Goal: Task Accomplishment & Management: Complete application form

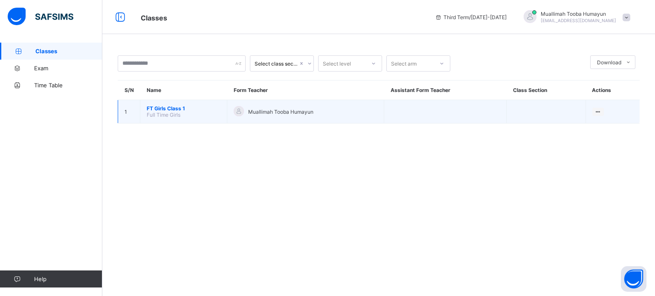
click at [160, 113] on span "Full Time Girls" at bounding box center [164, 115] width 34 height 6
click at [177, 107] on span "FT Girls Class 1" at bounding box center [184, 108] width 74 height 6
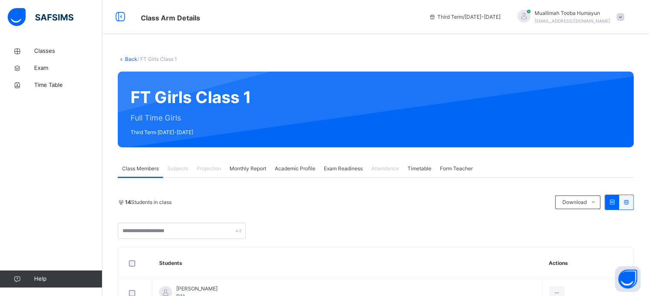
click at [204, 167] on span "Projection" at bounding box center [209, 169] width 24 height 8
drag, startPoint x: 204, startPoint y: 167, endPoint x: 200, endPoint y: 195, distance: 28.9
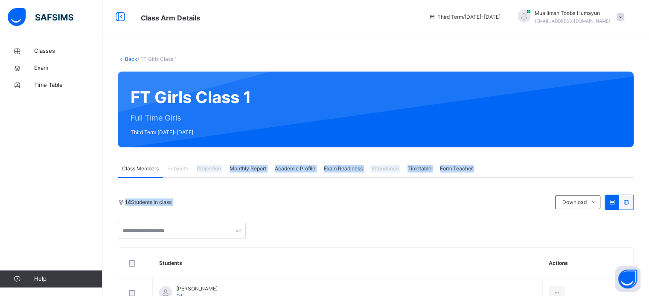
click at [200, 195] on div "14 Students in class Download Pdf Report Excel Report" at bounding box center [376, 202] width 516 height 15
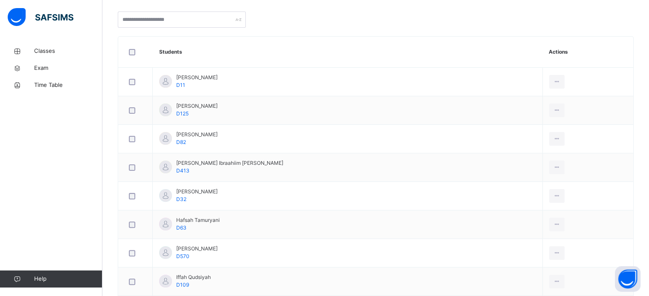
scroll to position [428, 0]
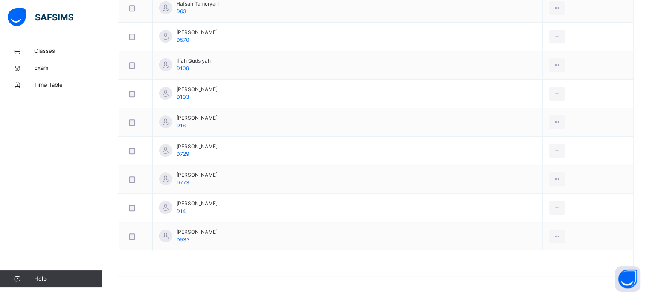
drag, startPoint x: 200, startPoint y: 195, endPoint x: 0, endPoint y: 229, distance: 202.8
click at [344, 272] on div "14 Students in class Download Pdf Report Excel Report Darul Quran Institute Dat…" at bounding box center [376, 22] width 516 height 510
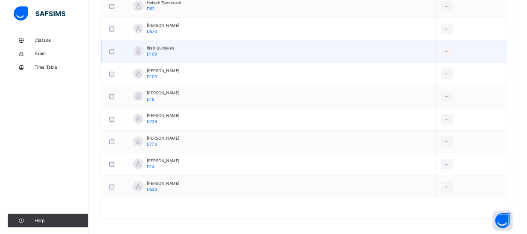
scroll to position [0, 0]
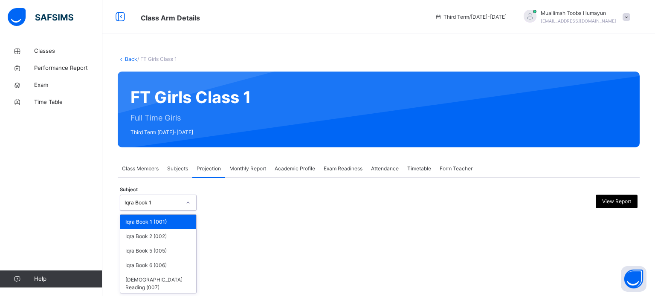
click at [174, 203] on div "Iqra Book 1" at bounding box center [153, 203] width 56 height 8
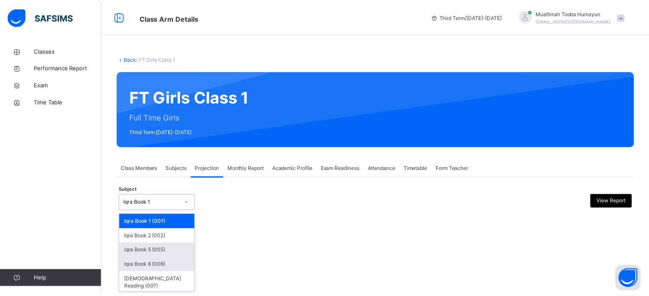
scroll to position [16, 0]
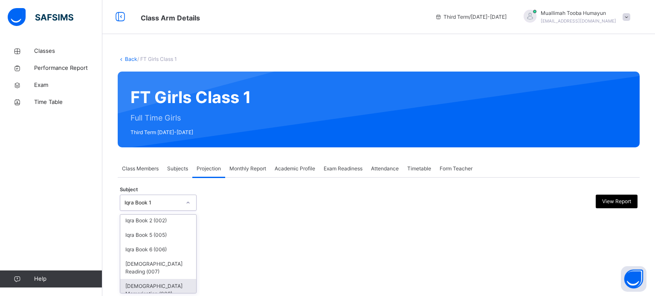
click at [161, 286] on div "Quran Memorisation (008)" at bounding box center [158, 290] width 76 height 22
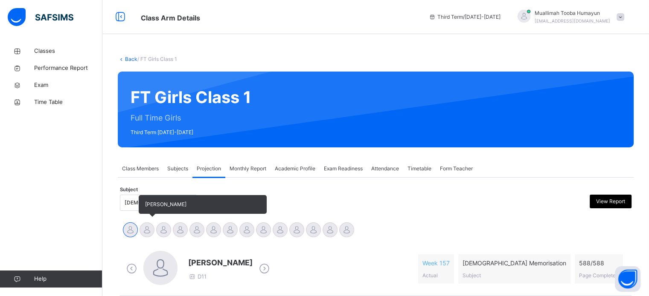
click at [148, 228] on div at bounding box center [146, 230] width 15 height 15
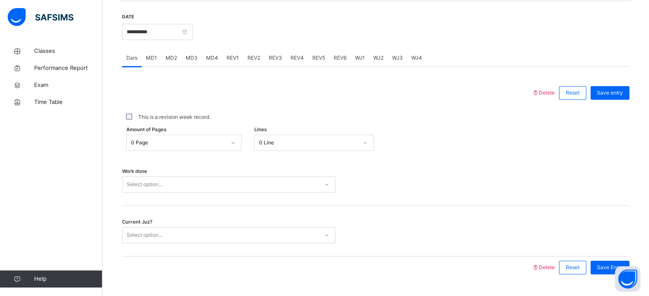
scroll to position [324, 0]
click at [151, 60] on span "MD1" at bounding box center [151, 57] width 11 height 8
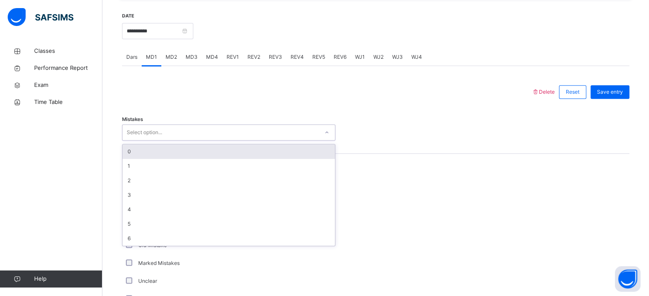
click at [138, 136] on div "Select option..." at bounding box center [144, 133] width 35 height 16
click at [144, 151] on div "0" at bounding box center [228, 152] width 212 height 14
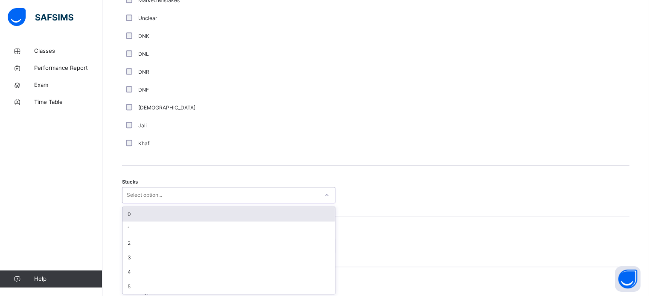
scroll to position [588, 0]
click at [142, 203] on div "option 0 focused, 1 of 6. 6 results available. Use Up and Down to choose option…" at bounding box center [228, 194] width 213 height 16
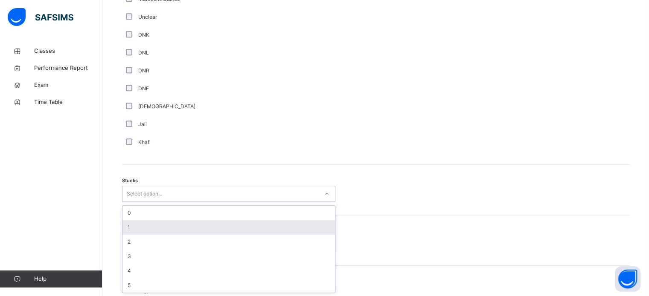
click at [143, 226] on div "1" at bounding box center [228, 227] width 212 height 14
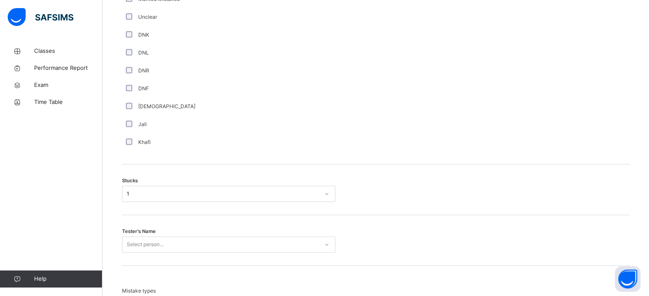
click at [137, 233] on span "Tester's Name" at bounding box center [139, 231] width 34 height 7
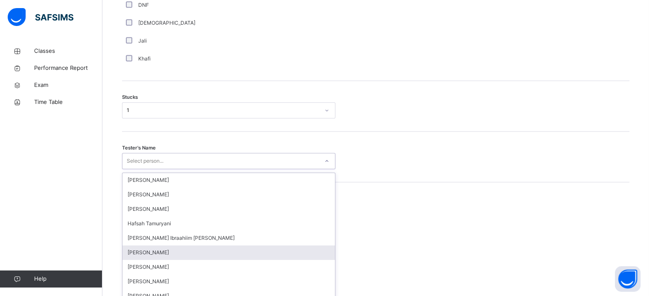
click at [134, 169] on div "option Aysha Doughan focused, 6 of 45. 45 results available. Use Up and Down to…" at bounding box center [228, 161] width 213 height 16
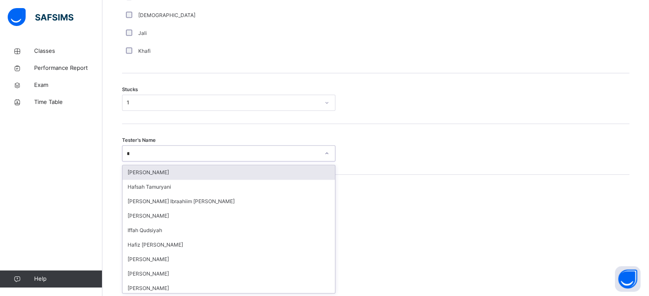
type input "***"
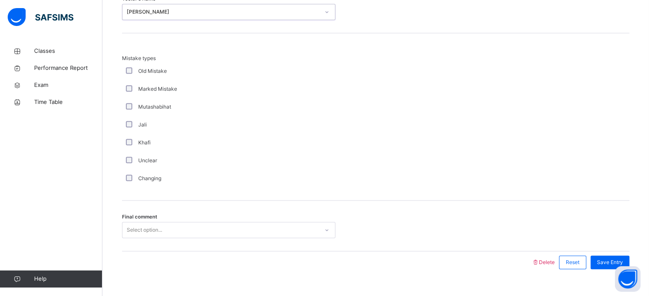
scroll to position [836, 0]
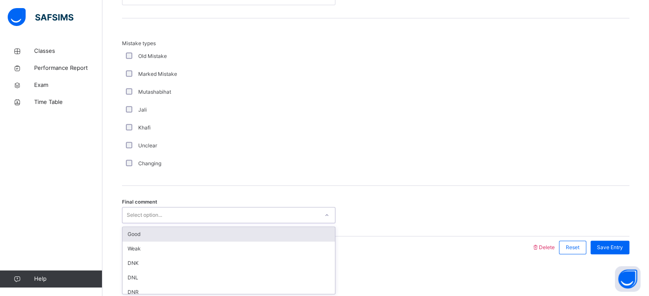
click at [196, 214] on div "Select option..." at bounding box center [220, 215] width 196 height 13
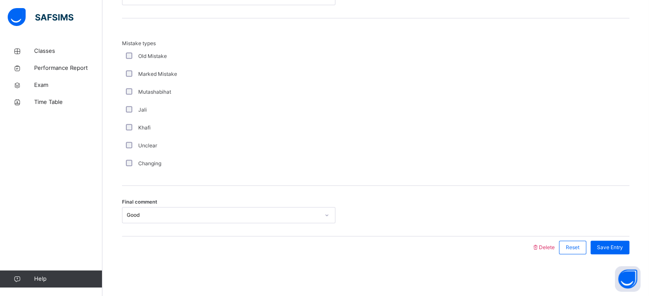
click at [591, 232] on div "Final comment Good" at bounding box center [375, 211] width 507 height 51
click at [609, 246] on span "Save Entry" at bounding box center [610, 248] width 26 height 8
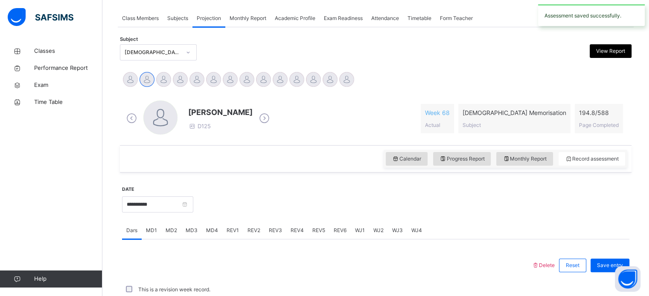
scroll to position [344, 0]
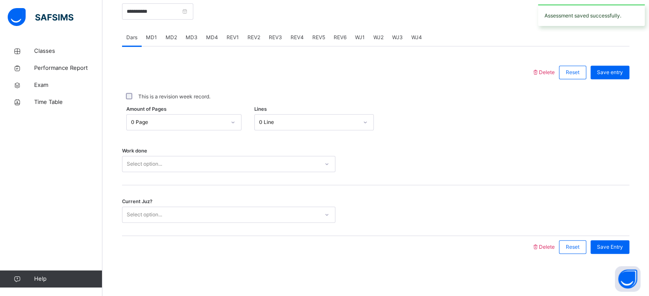
click at [217, 39] on div "MD4" at bounding box center [212, 37] width 20 height 17
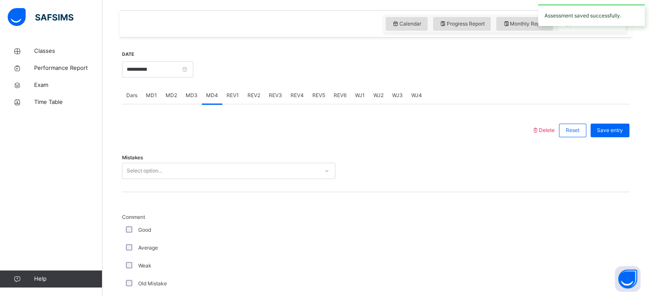
scroll to position [288, 0]
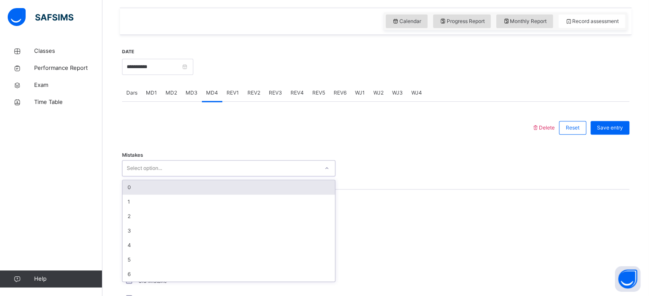
click at [217, 171] on div "Select option..." at bounding box center [220, 168] width 196 height 13
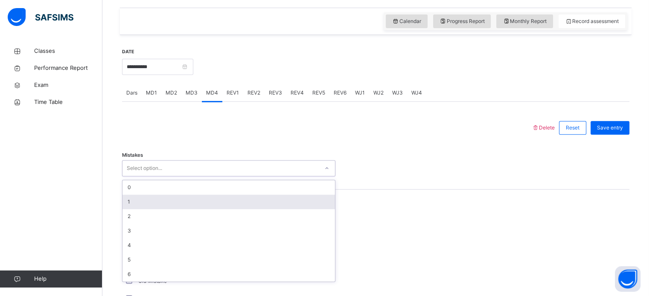
click at [215, 197] on div "1" at bounding box center [228, 202] width 212 height 14
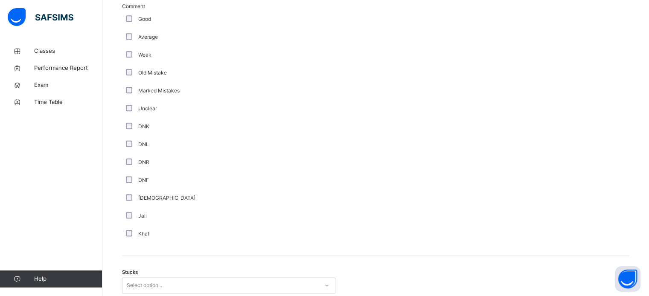
scroll to position [618, 0]
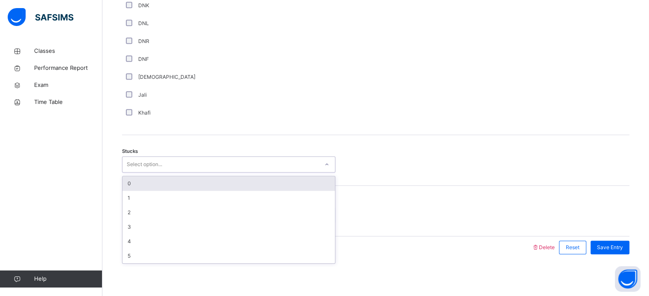
click at [180, 169] on div "Select option..." at bounding box center [220, 164] width 196 height 13
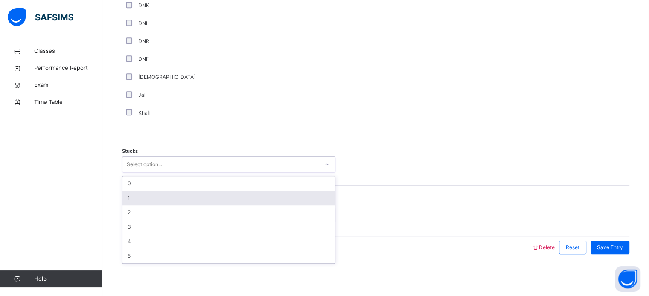
click at [200, 193] on div "1" at bounding box center [228, 198] width 212 height 14
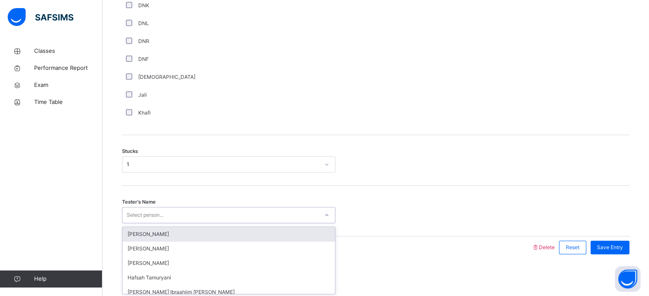
click at [188, 210] on div "Select person..." at bounding box center [220, 215] width 196 height 13
type input "***"
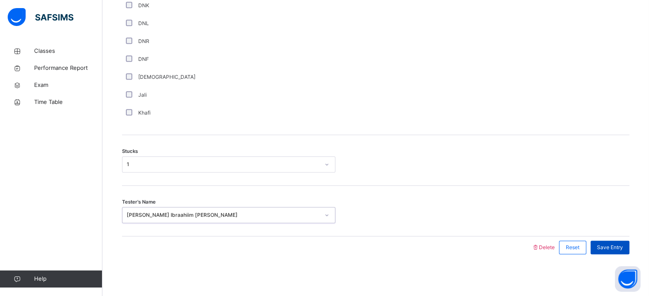
click at [610, 247] on span "Save Entry" at bounding box center [610, 248] width 26 height 8
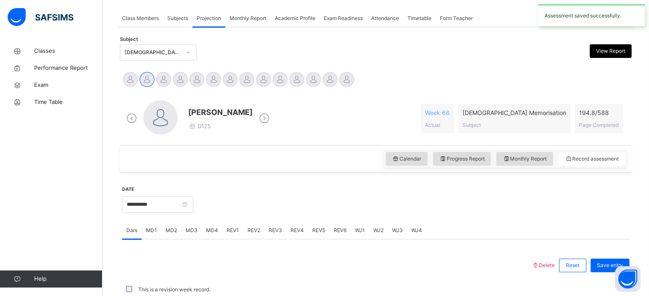
scroll to position [344, 0]
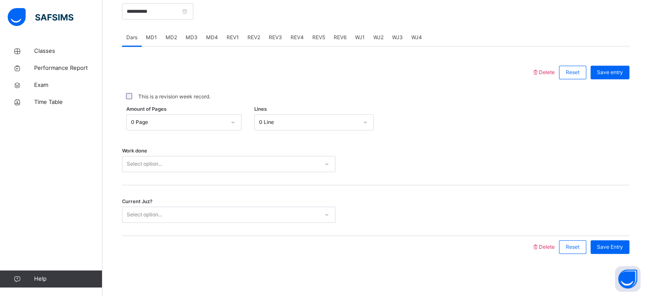
click at [227, 32] on div "REV1" at bounding box center [232, 37] width 21 height 17
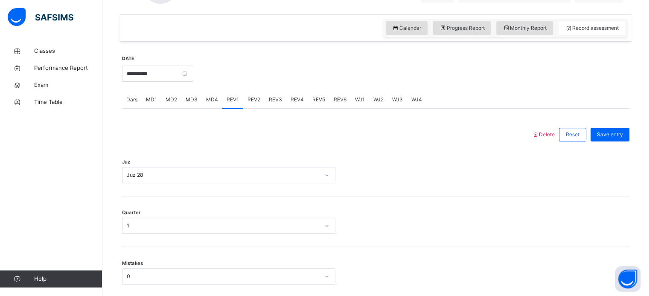
scroll to position [267, 0]
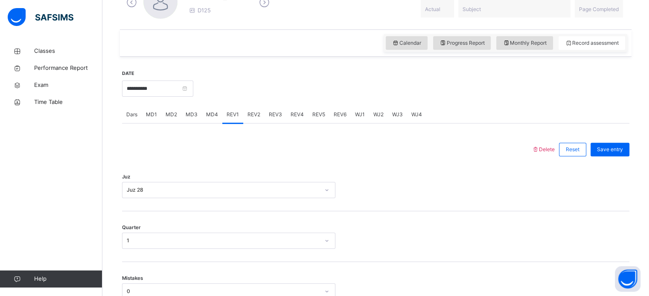
click at [253, 120] on div "REV2" at bounding box center [253, 114] width 21 height 17
click at [275, 117] on span "REV3" at bounding box center [275, 115] width 13 height 8
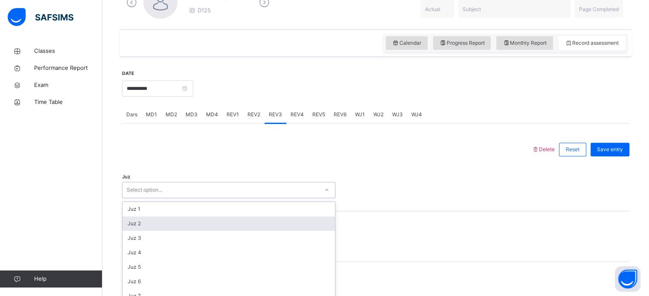
scroll to position [304, 0]
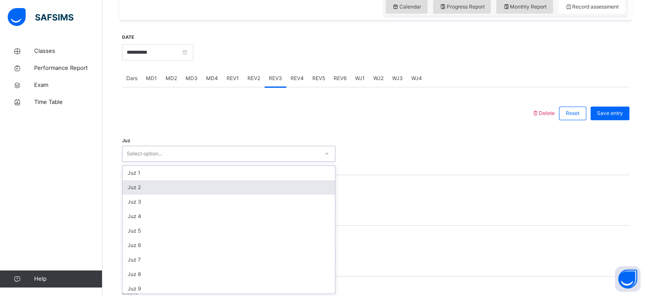
click at [176, 162] on div "option Juz 2 focused, 2 of 30. 30 results available. Use Up and Down to choose …" at bounding box center [228, 154] width 213 height 16
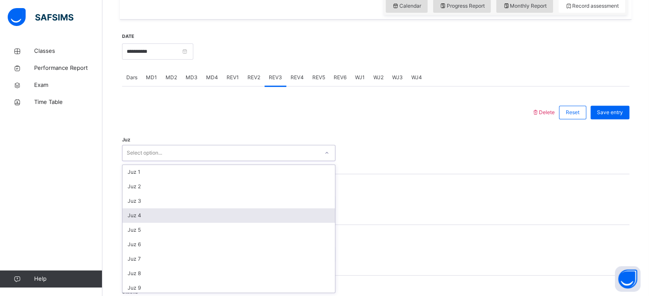
scroll to position [307, 0]
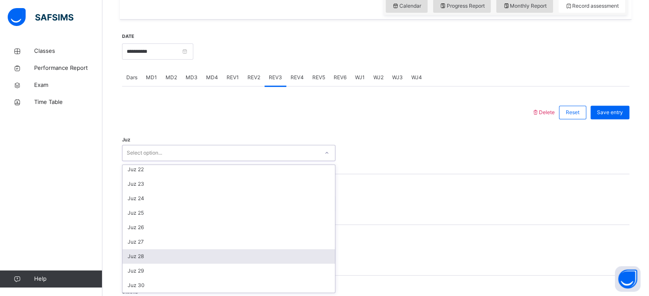
click at [184, 253] on div "Juz 28" at bounding box center [228, 256] width 212 height 14
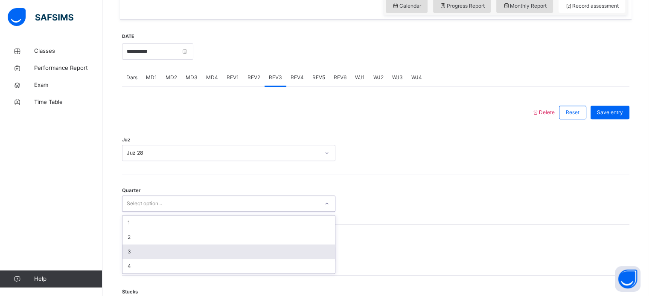
drag, startPoint x: 165, startPoint y: 197, endPoint x: 179, endPoint y: 250, distance: 55.5
click at [179, 212] on div "option 3 focused, 3 of 4. 4 results available. Use Up and Down to choose option…" at bounding box center [228, 204] width 213 height 16
click at [179, 250] on div "3" at bounding box center [228, 252] width 212 height 14
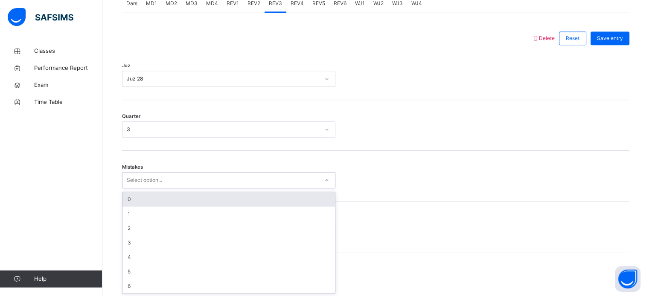
click at [160, 188] on div "option 0 focused, 1 of 7. 7 results available. Use Up and Down to choose option…" at bounding box center [228, 180] width 213 height 16
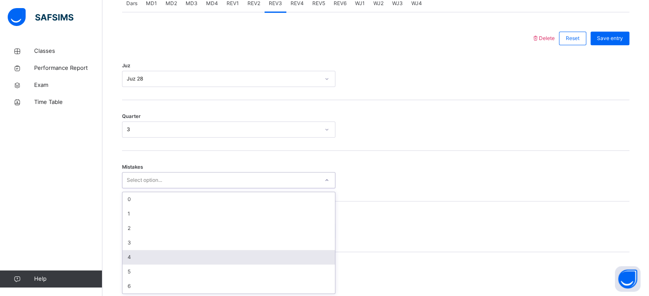
scroll to position [379, 0]
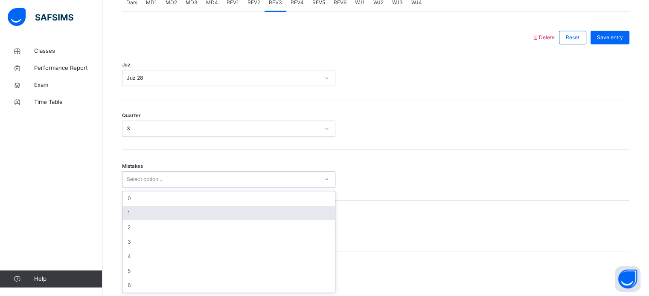
click at [165, 217] on div "1" at bounding box center [228, 213] width 212 height 14
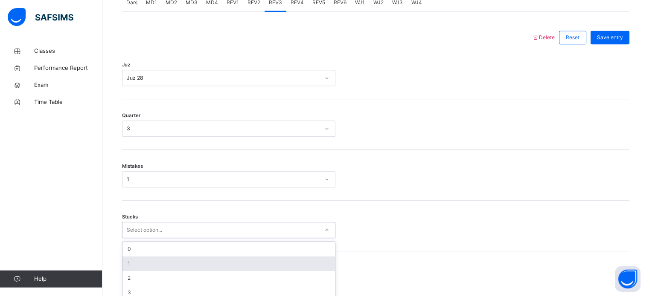
scroll to position [414, 0]
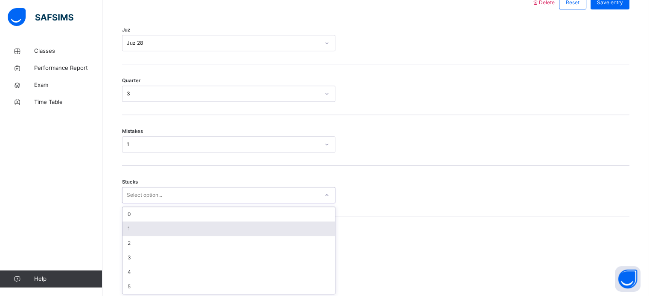
click at [160, 203] on div "option 1 focused, 2 of 6. 6 results available. Use Up and Down to choose option…" at bounding box center [228, 195] width 213 height 16
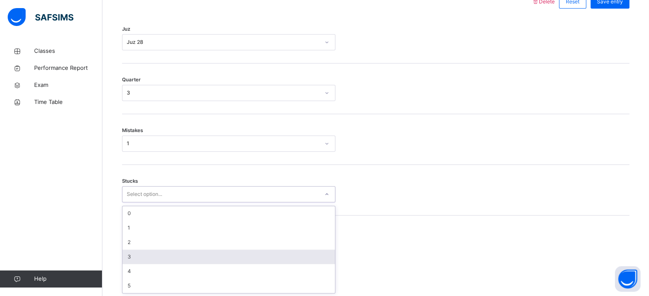
click at [167, 259] on div "3" at bounding box center [228, 257] width 212 height 14
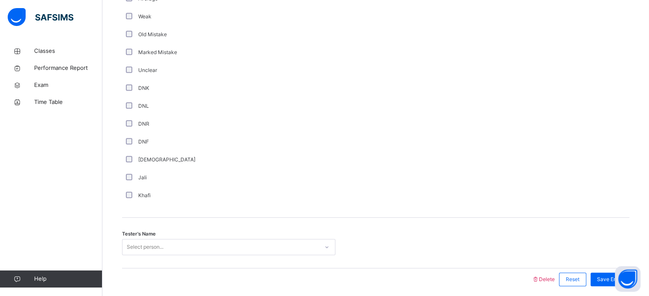
scroll to position [719, 0]
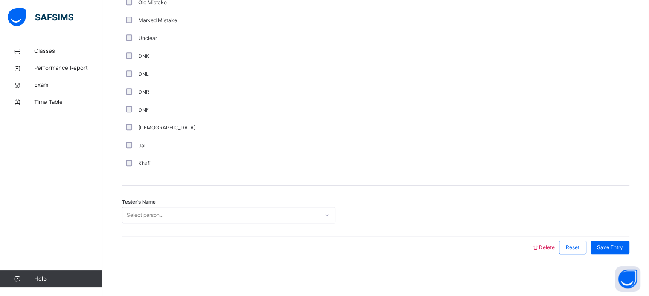
click at [161, 78] on div "DNL" at bounding box center [228, 74] width 213 height 18
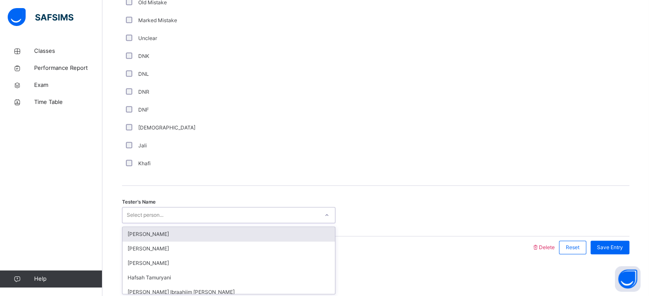
click at [159, 214] on div "Select person..." at bounding box center [145, 215] width 37 height 16
type input "***"
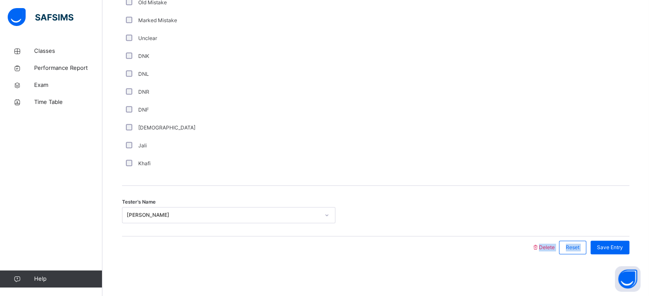
drag, startPoint x: 610, startPoint y: 235, endPoint x: 610, endPoint y: 240, distance: 5.1
click at [609, 244] on span "Save Entry" at bounding box center [610, 248] width 26 height 8
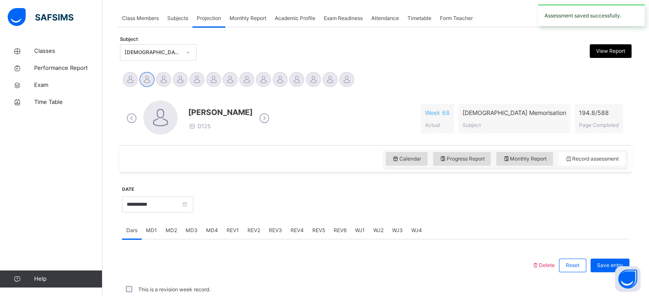
scroll to position [344, 0]
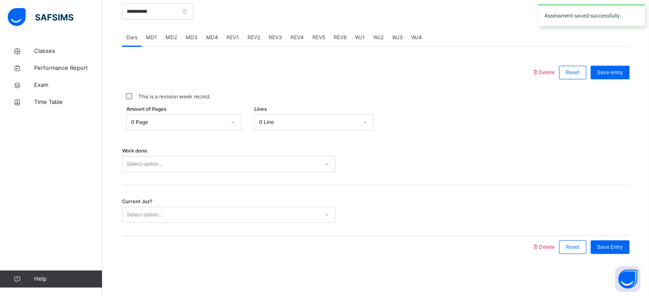
click at [295, 38] on span "REV4" at bounding box center [296, 38] width 13 height 8
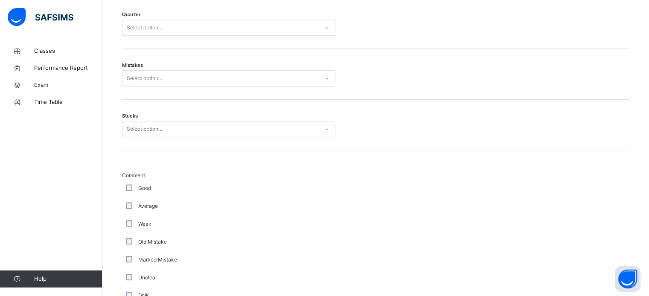
scroll to position [432, 0]
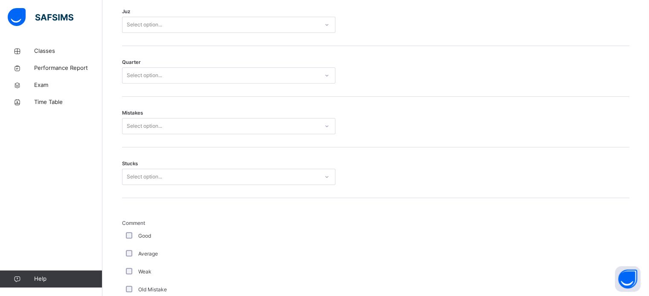
click at [196, 24] on div "Select option..." at bounding box center [220, 24] width 196 height 13
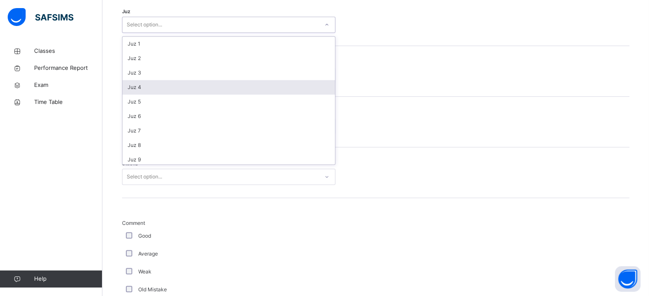
scroll to position [307, 0]
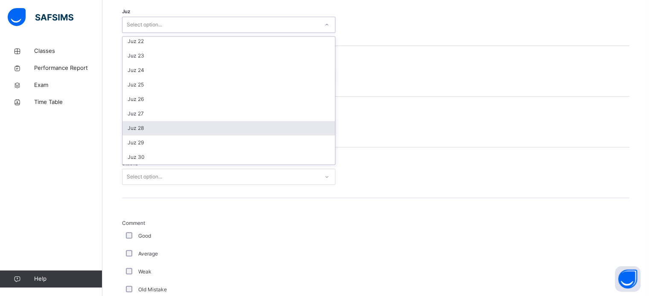
click at [189, 130] on div "Juz 28" at bounding box center [228, 128] width 212 height 14
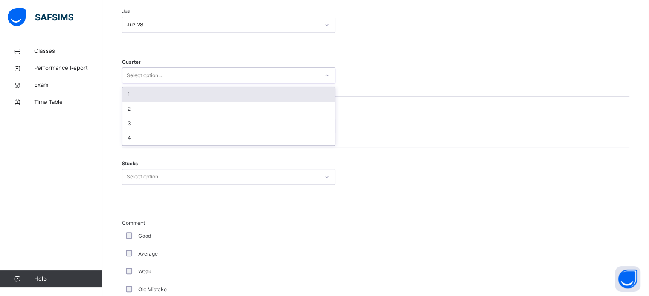
click at [187, 81] on div "Select option..." at bounding box center [228, 75] width 213 height 16
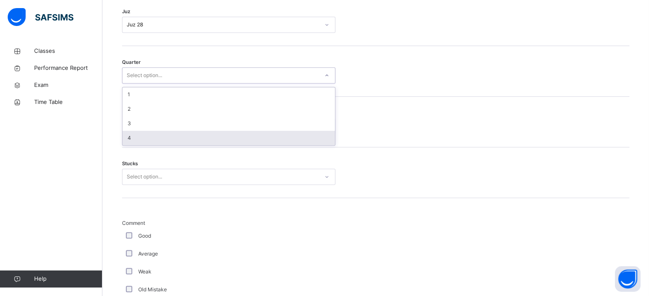
click at [206, 142] on div "4" at bounding box center [228, 138] width 212 height 14
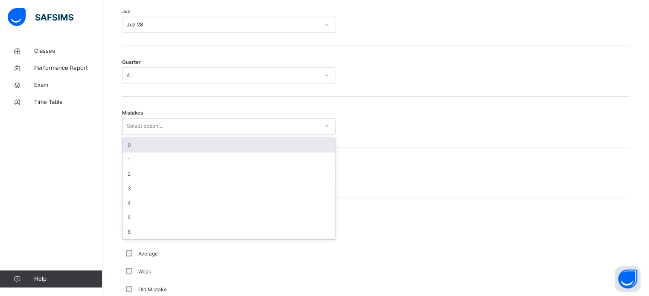
click at [179, 118] on div "Select option..." at bounding box center [228, 126] width 213 height 16
click at [187, 146] on div "0" at bounding box center [228, 145] width 212 height 14
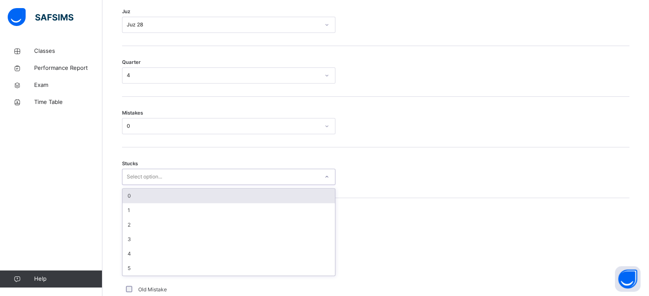
click at [136, 175] on div "Select option..." at bounding box center [144, 177] width 35 height 16
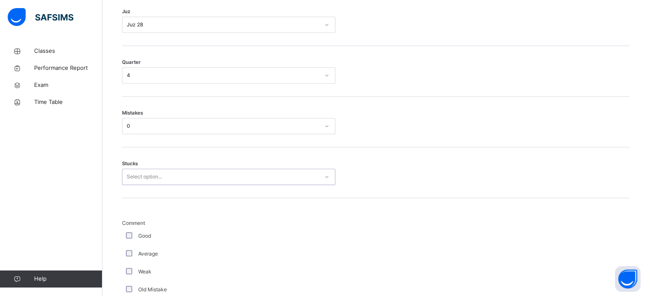
click at [136, 175] on div "Select option..." at bounding box center [144, 177] width 35 height 16
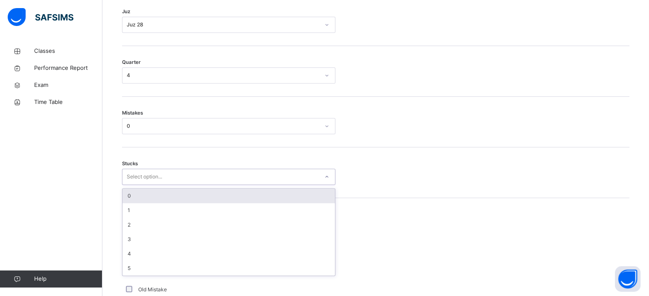
click at [136, 175] on div "Select option..." at bounding box center [144, 177] width 35 height 16
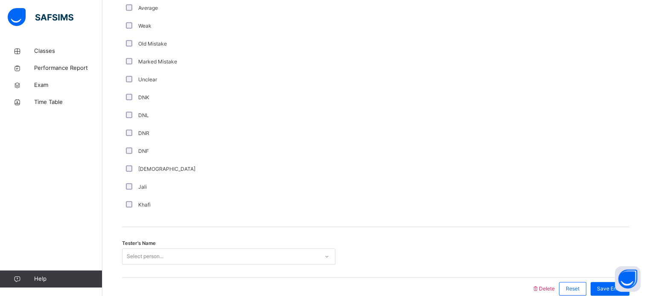
scroll to position [719, 0]
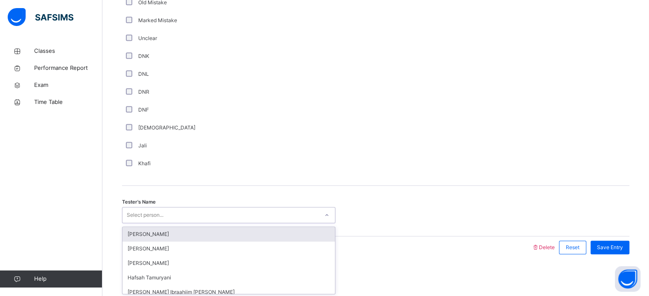
click at [171, 223] on div "Select person..." at bounding box center [228, 215] width 213 height 16
type input "***"
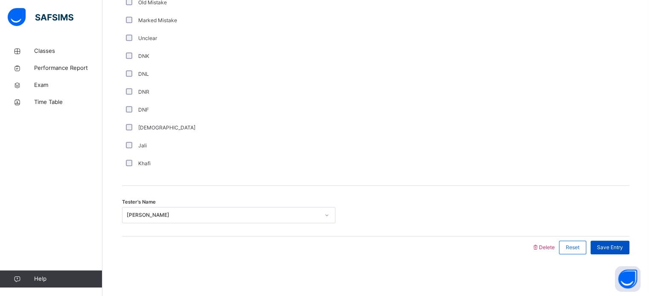
click at [606, 244] on span "Save Entry" at bounding box center [610, 248] width 26 height 8
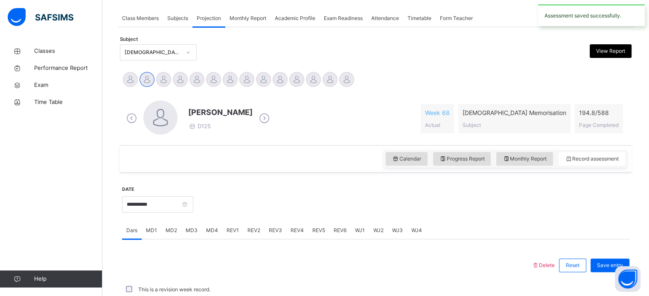
scroll to position [344, 0]
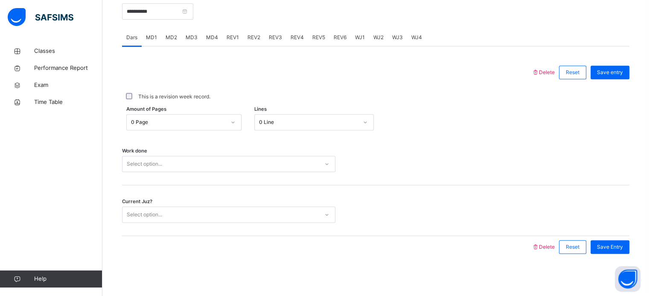
click at [323, 35] on div "REV5" at bounding box center [318, 37] width 21 height 17
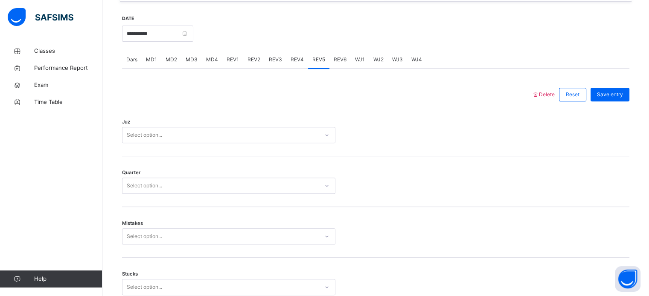
scroll to position [320, 0]
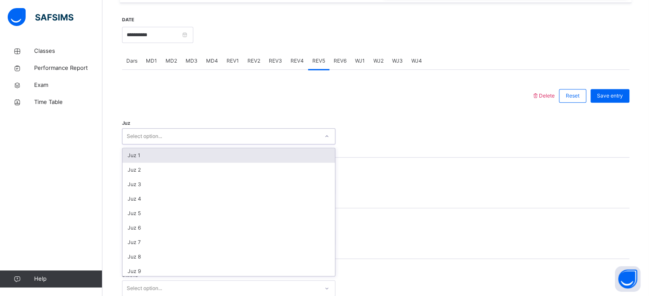
click at [196, 136] on div "Select option..." at bounding box center [220, 136] width 196 height 13
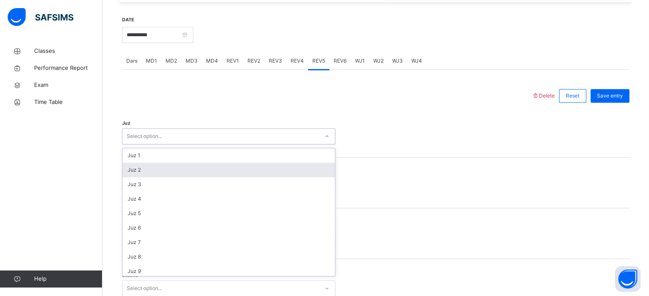
scroll to position [307, 0]
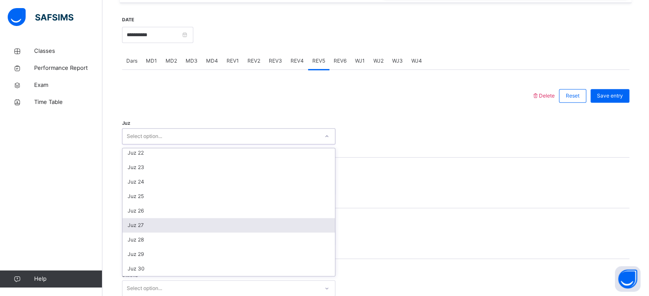
drag, startPoint x: 196, startPoint y: 221, endPoint x: 183, endPoint y: 224, distance: 13.6
click at [183, 224] on div "Juz 27" at bounding box center [228, 225] width 212 height 14
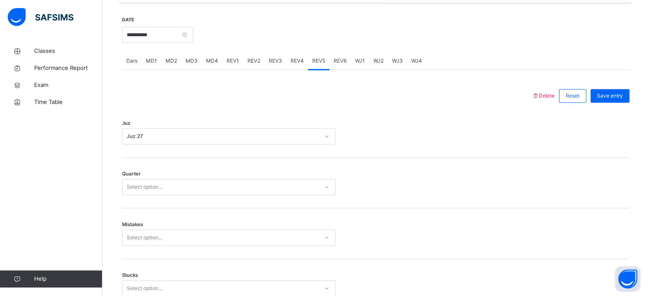
click at [183, 224] on div "Mistakes Select option..." at bounding box center [375, 234] width 507 height 51
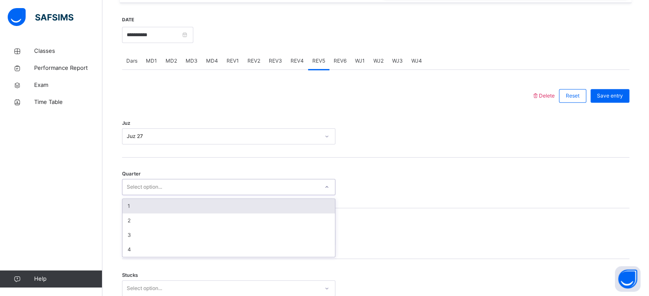
click at [171, 187] on div "Select option..." at bounding box center [220, 187] width 196 height 13
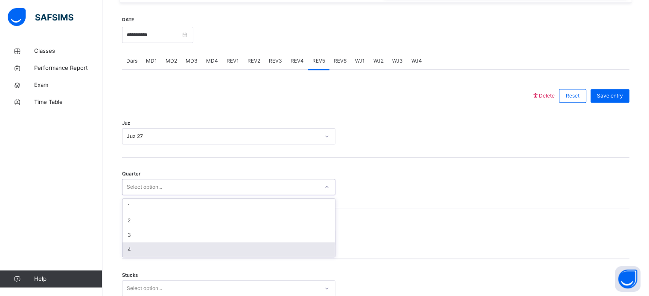
click at [184, 253] on div "4" at bounding box center [228, 250] width 212 height 14
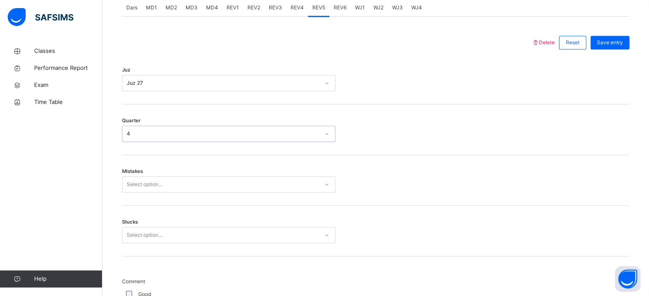
click at [162, 193] on div "Select option..." at bounding box center [228, 185] width 213 height 16
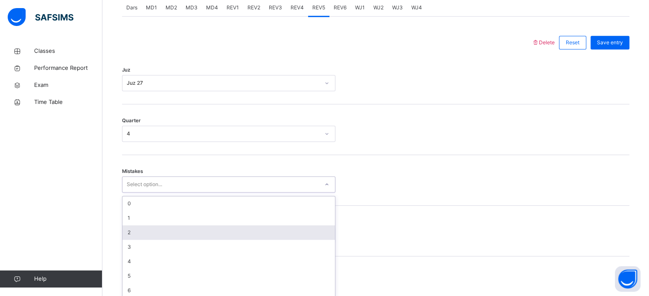
scroll to position [379, 0]
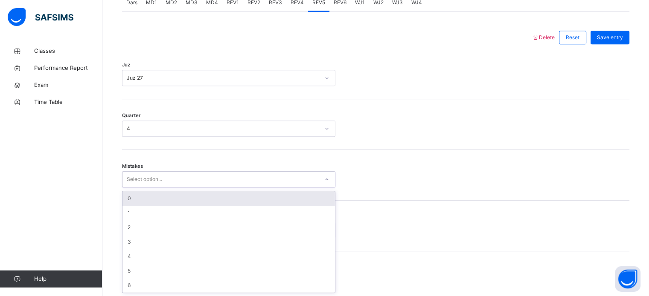
click at [169, 201] on div "0" at bounding box center [228, 198] width 212 height 14
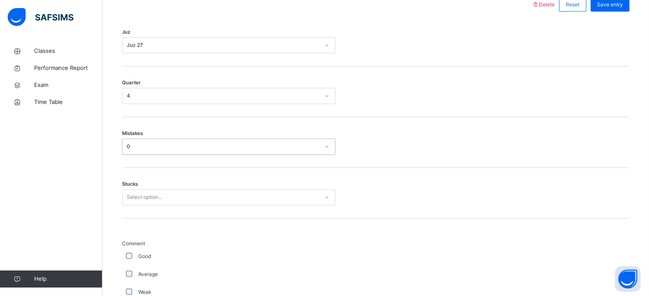
click at [152, 206] on div "Select option..." at bounding box center [228, 197] width 213 height 16
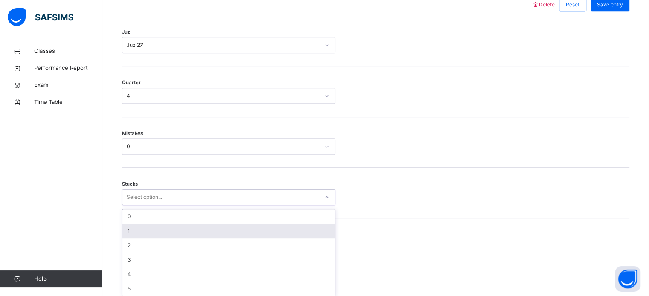
scroll to position [414, 0]
click at [152, 233] on div "1" at bounding box center [228, 228] width 212 height 14
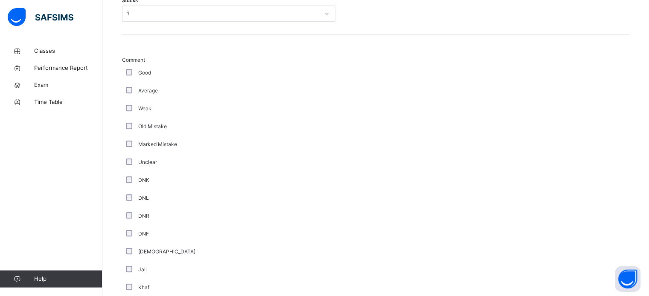
scroll to position [719, 0]
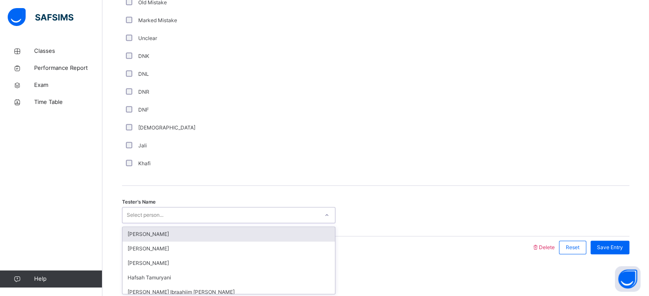
click at [177, 214] on div "Select person..." at bounding box center [220, 215] width 196 height 13
type input "*"
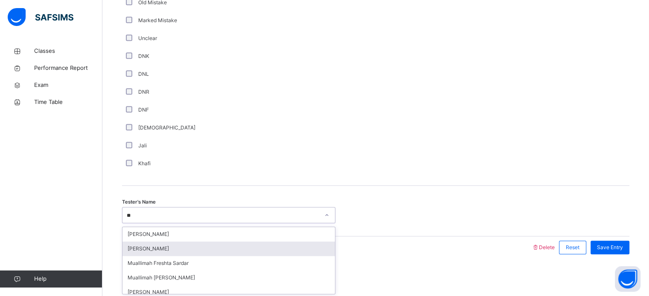
type input "*"
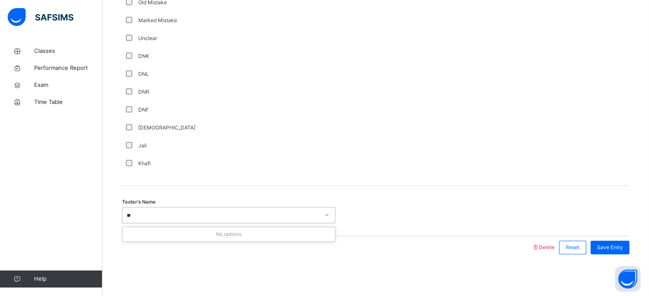
type input "*"
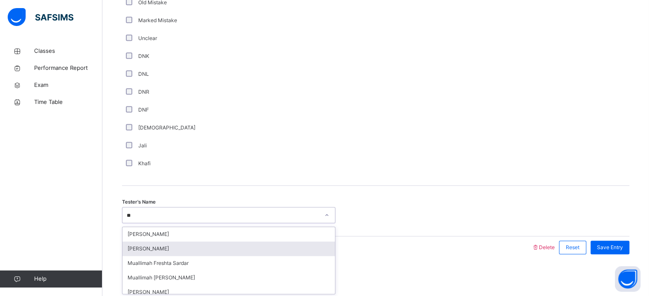
type input "*"
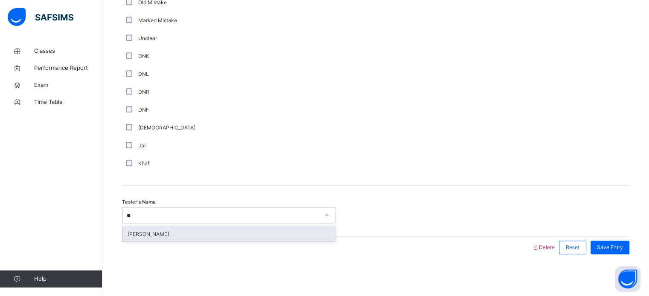
type input "*"
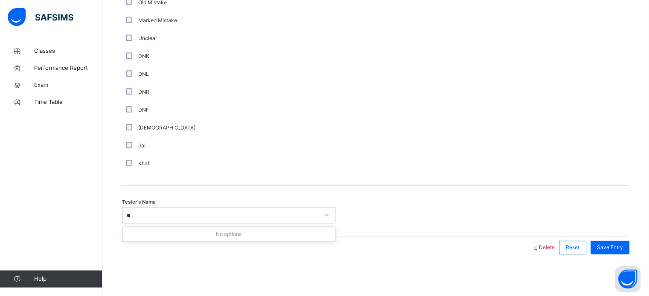
type input "*"
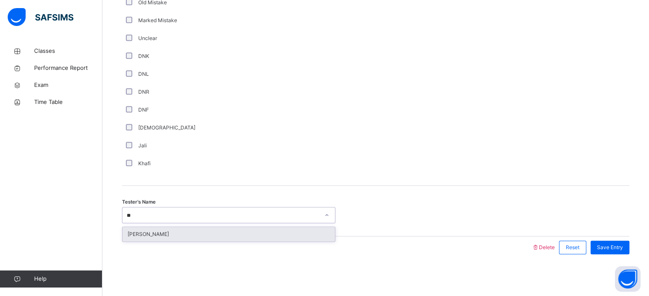
type input "*"
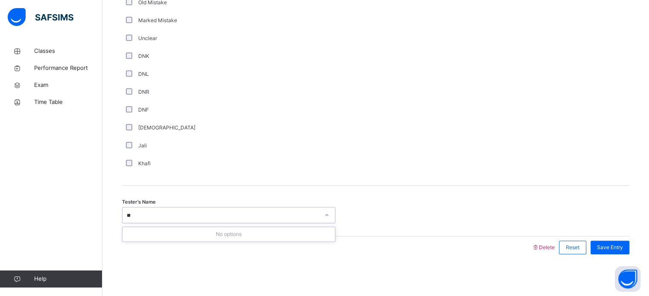
type input "*"
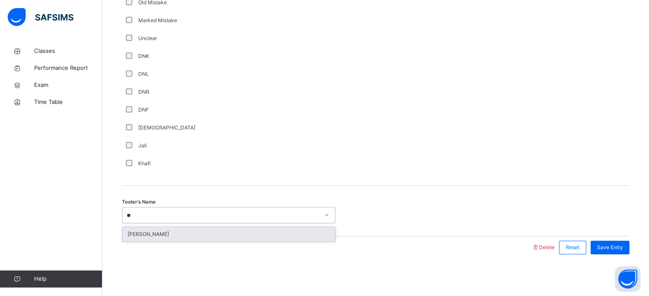
type input "*"
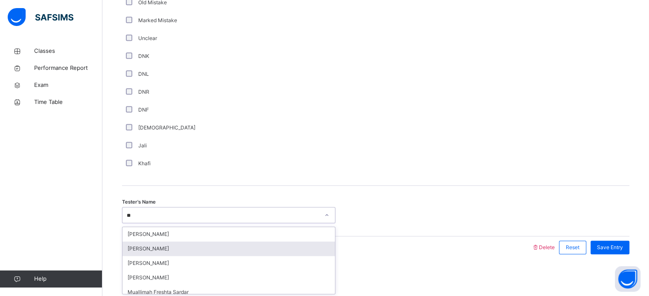
type input "*"
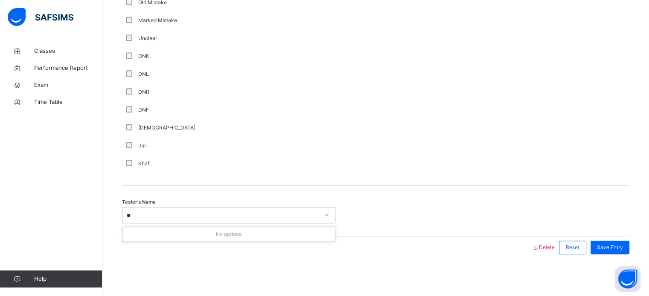
type input "*"
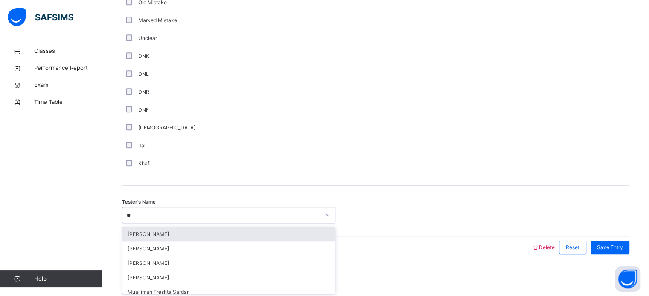
type input "*"
type input "****"
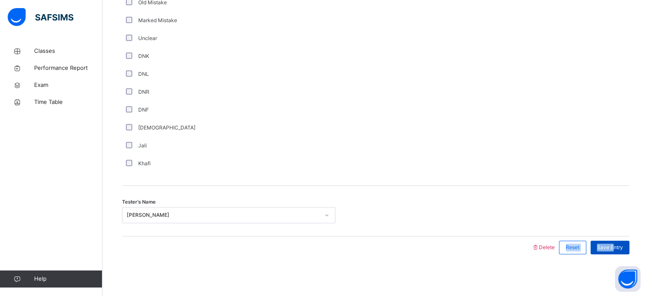
drag, startPoint x: 584, startPoint y: 240, endPoint x: 620, endPoint y: 244, distance: 35.6
click at [620, 244] on div "Delete Reset Save Entry" at bounding box center [580, 248] width 98 height 22
click at [620, 244] on span "Save Entry" at bounding box center [610, 248] width 26 height 8
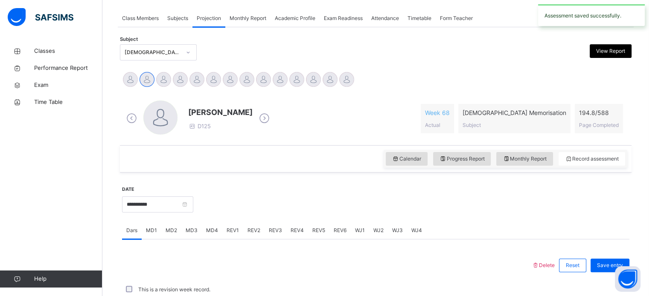
scroll to position [344, 0]
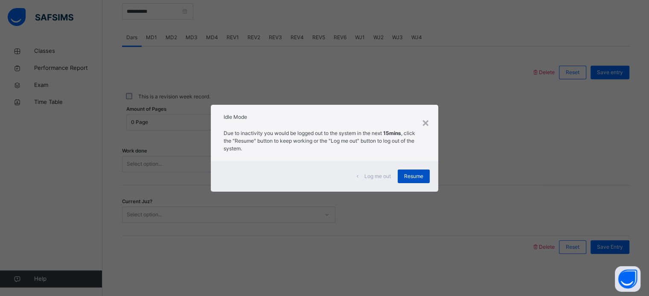
click at [421, 171] on div "Resume" at bounding box center [413, 177] width 32 height 14
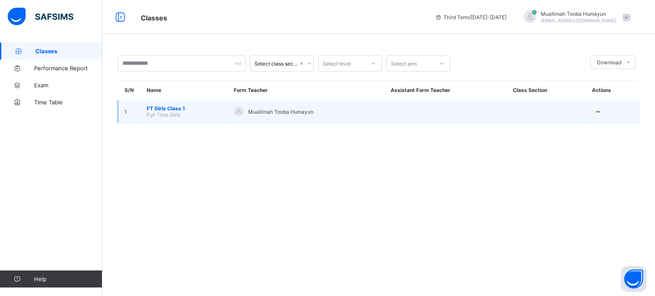
click at [215, 122] on td "FT Girls Class 1 Full Time Girls" at bounding box center [183, 111] width 87 height 23
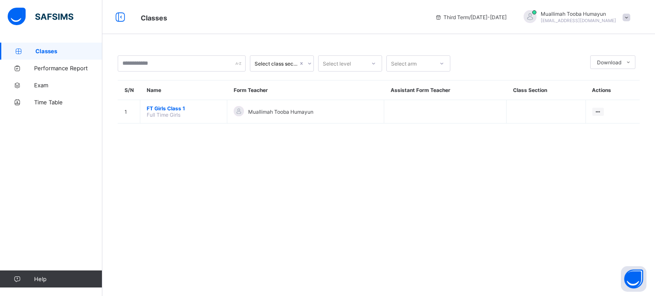
click at [221, 129] on div "Select class section Select level Select arm Download Pdf Report Excel Report S…" at bounding box center [378, 94] width 553 height 102
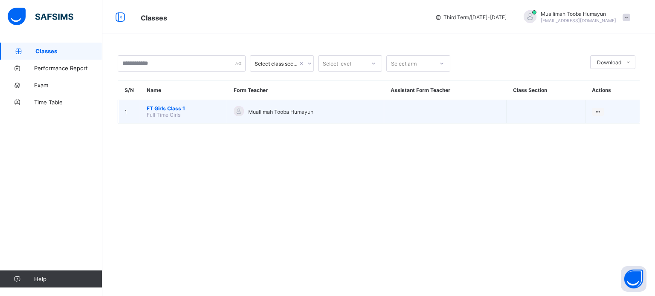
click at [161, 109] on span "FT Girls Class 1" at bounding box center [184, 108] width 74 height 6
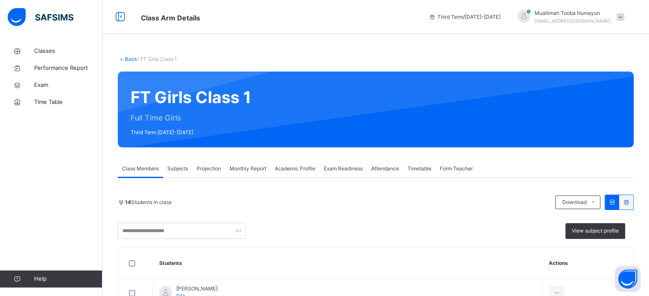
click at [212, 169] on span "Projection" at bounding box center [209, 169] width 24 height 8
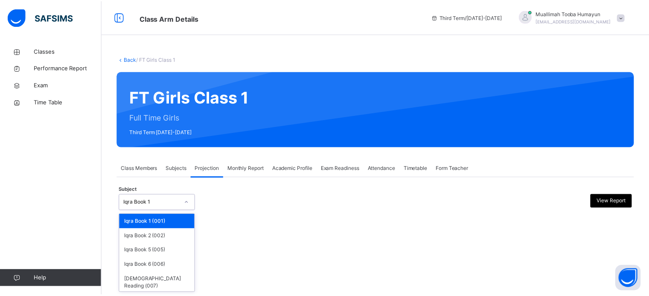
scroll to position [16, 0]
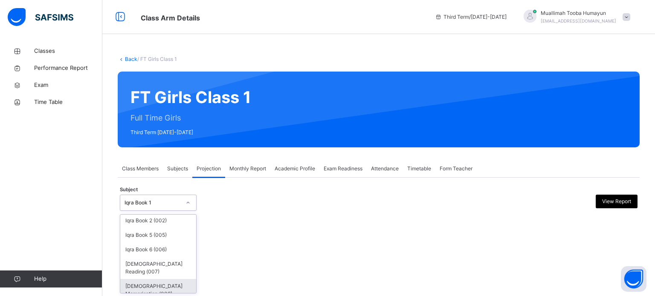
click at [164, 283] on div "[DEMOGRAPHIC_DATA] Memorisation (008)" at bounding box center [158, 290] width 76 height 22
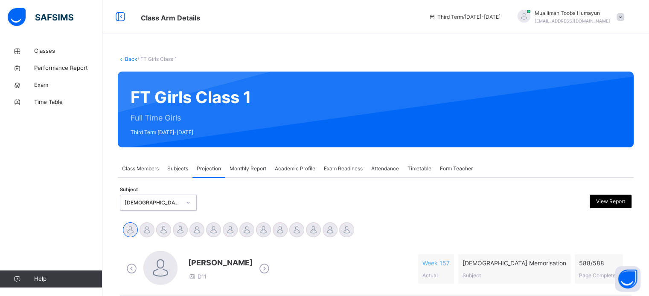
scroll to position [116, 0]
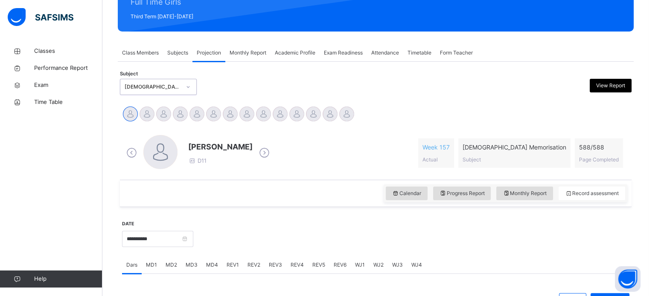
click at [295, 146] on div "[PERSON_NAME] D11 Week 157 Actual [DEMOGRAPHIC_DATA] Memorisation Subject 588 /…" at bounding box center [375, 153] width 503 height 36
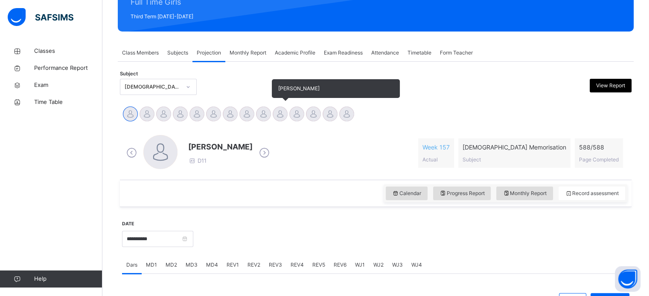
click at [276, 116] on div at bounding box center [279, 114] width 15 height 15
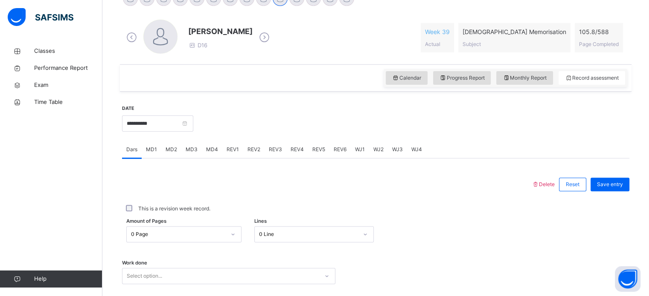
scroll to position [233, 0]
click at [188, 122] on input "**********" at bounding box center [157, 122] width 71 height 16
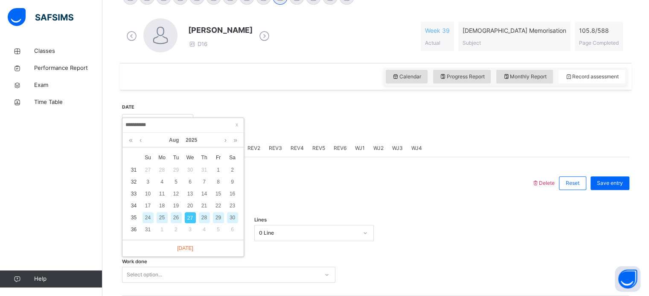
click at [176, 215] on div "26" at bounding box center [176, 217] width 11 height 11
type input "**********"
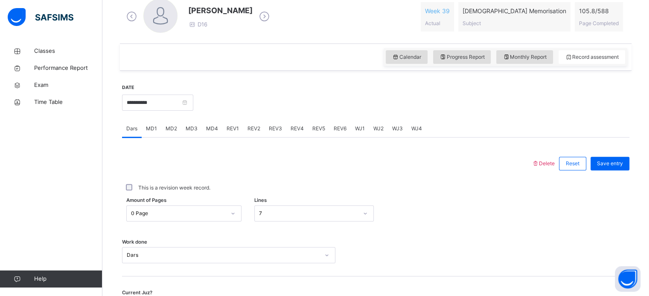
scroll to position [258, 0]
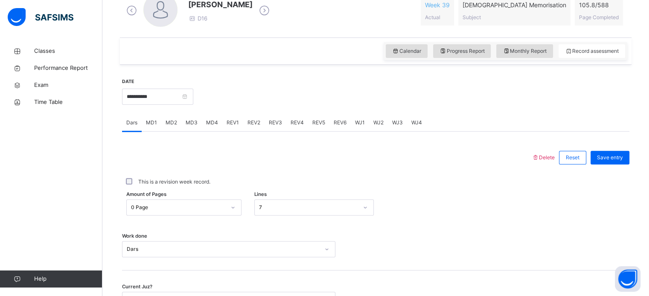
click at [276, 189] on div "This is a revision week record." at bounding box center [375, 182] width 507 height 18
click at [151, 121] on span "MD1" at bounding box center [151, 123] width 11 height 8
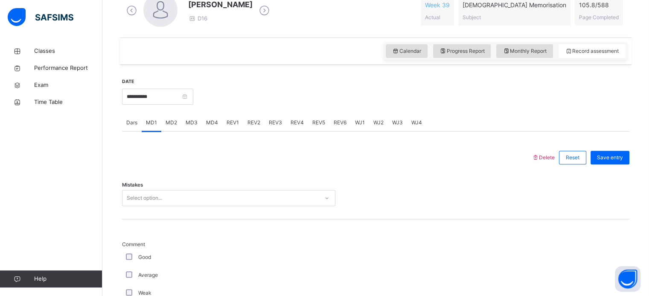
click at [171, 121] on span "MD2" at bounding box center [171, 123] width 12 height 8
click at [188, 126] on span "MD3" at bounding box center [191, 123] width 12 height 8
click at [212, 121] on span "MD4" at bounding box center [212, 123] width 12 height 8
click at [192, 124] on span "MD3" at bounding box center [191, 123] width 12 height 8
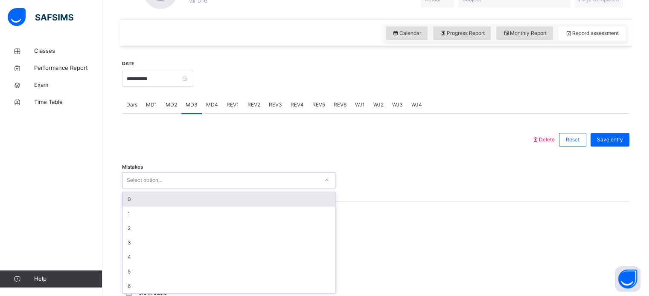
scroll to position [277, 0]
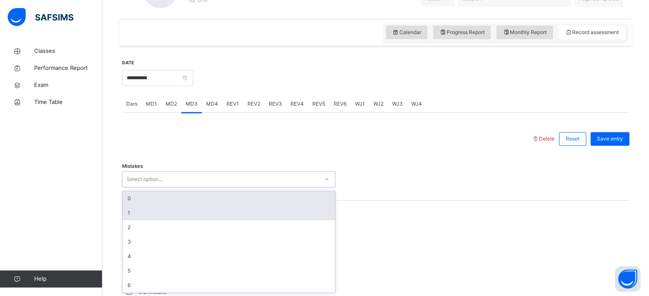
click at [148, 216] on div "1" at bounding box center [228, 213] width 212 height 14
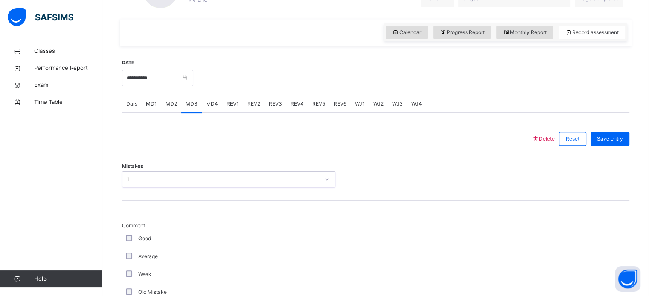
click at [156, 230] on div "Good" at bounding box center [228, 239] width 213 height 18
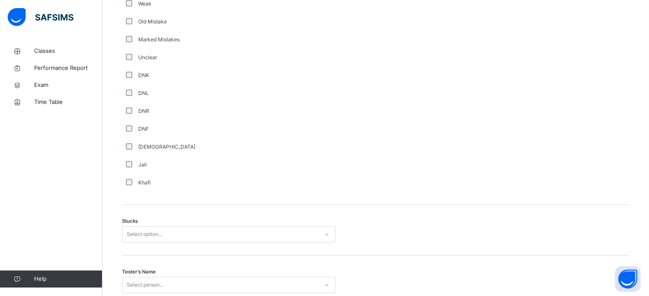
scroll to position [618, 0]
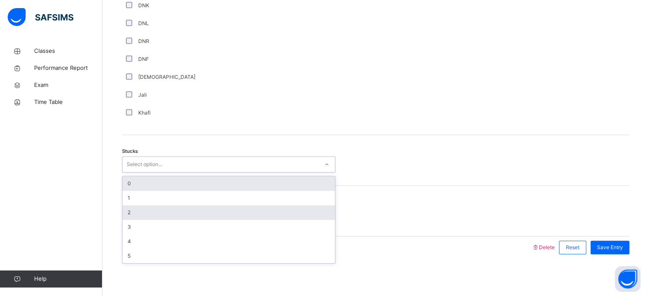
click at [148, 217] on div "2" at bounding box center [228, 213] width 212 height 14
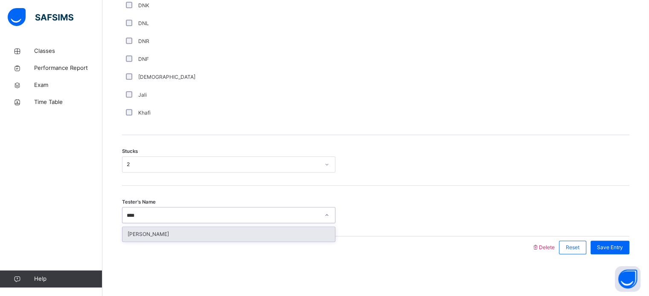
type input "*****"
click at [319, 233] on div "[PERSON_NAME]" at bounding box center [228, 234] width 212 height 14
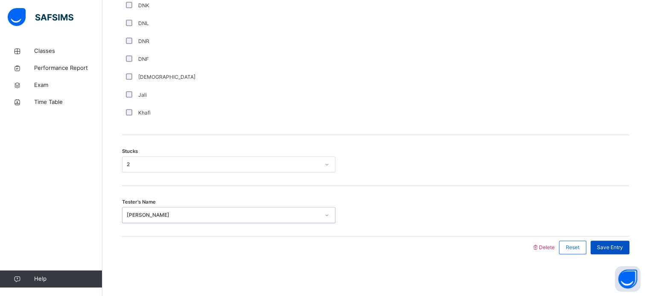
click at [618, 246] on span "Save Entry" at bounding box center [610, 248] width 26 height 8
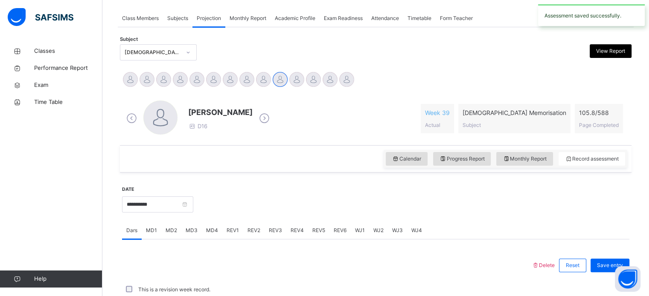
scroll to position [344, 0]
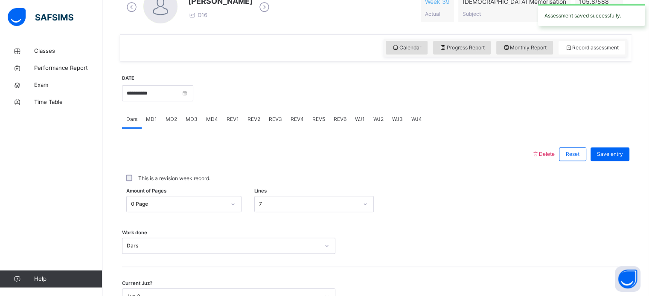
click at [207, 119] on span "MD4" at bounding box center [212, 120] width 12 height 8
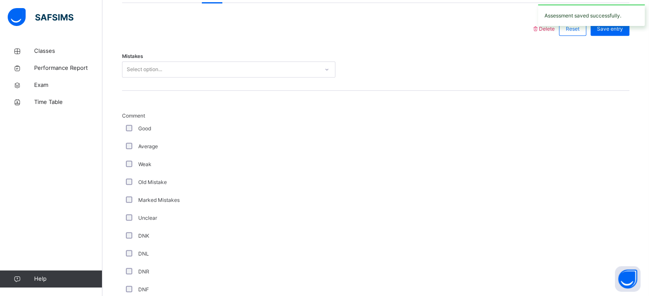
scroll to position [387, 0]
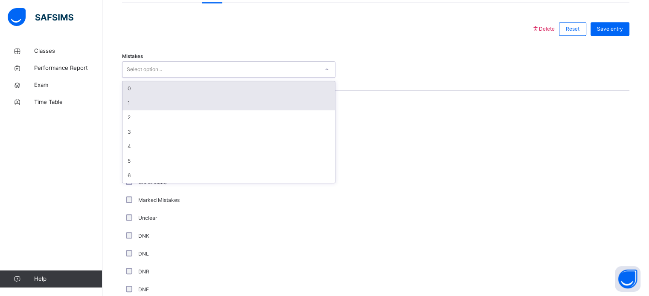
click at [175, 100] on div "1" at bounding box center [228, 103] width 212 height 14
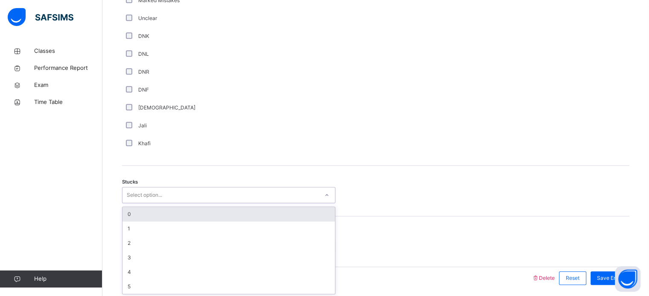
scroll to position [588, 0]
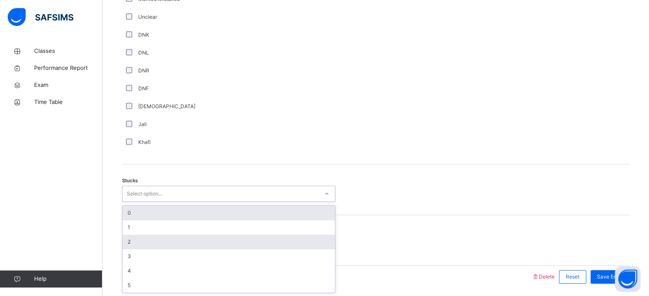
click at [148, 239] on div "2" at bounding box center [228, 242] width 212 height 14
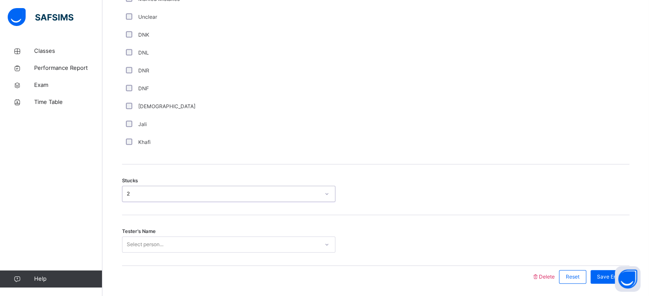
scroll to position [618, 0]
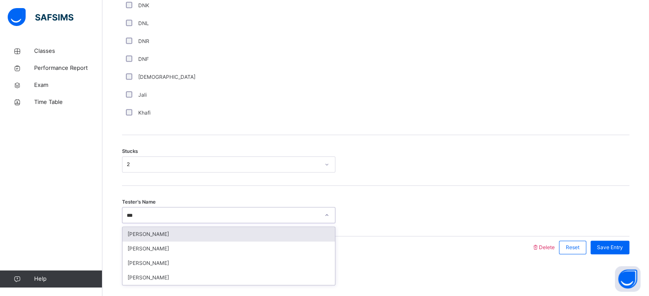
type input "****"
click at [248, 233] on div "[PERSON_NAME]" at bounding box center [228, 234] width 212 height 14
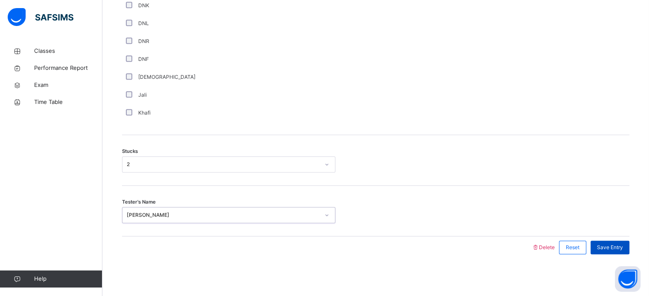
click at [622, 250] on span "Save Entry" at bounding box center [610, 248] width 26 height 8
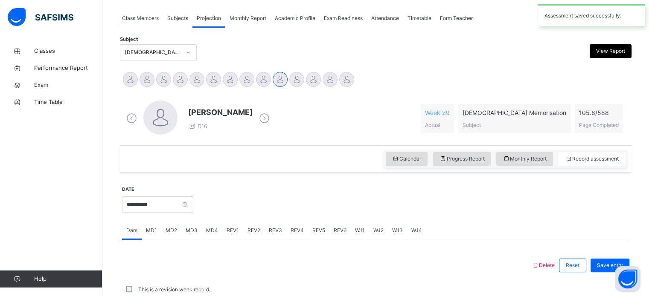
scroll to position [344, 0]
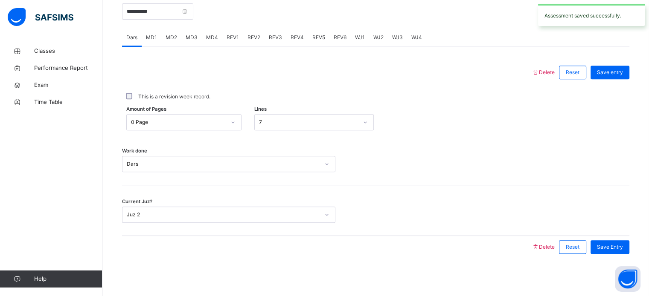
click at [230, 40] on span "REV1" at bounding box center [232, 38] width 12 height 8
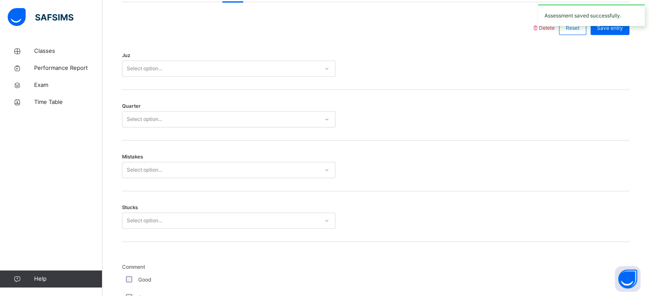
scroll to position [382, 0]
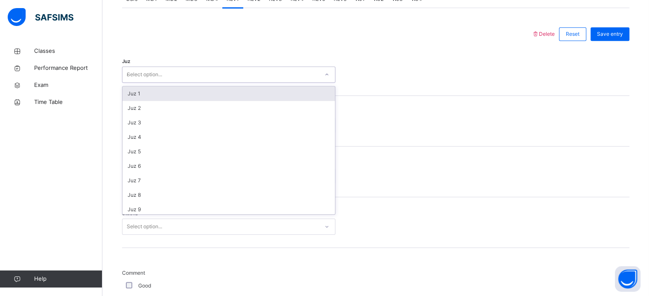
type input "**"
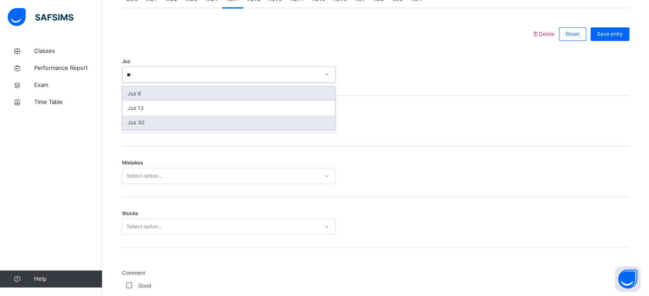
click at [187, 126] on div "Juz 30" at bounding box center [228, 123] width 212 height 14
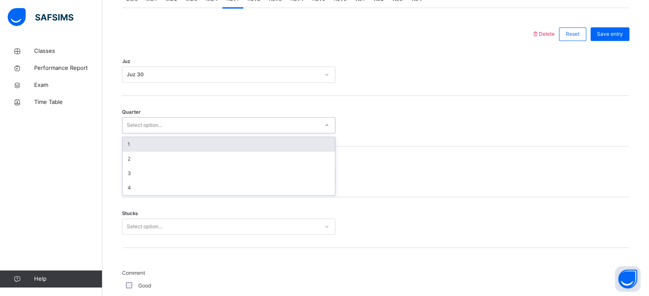
click at [175, 146] on div "1" at bounding box center [228, 144] width 212 height 14
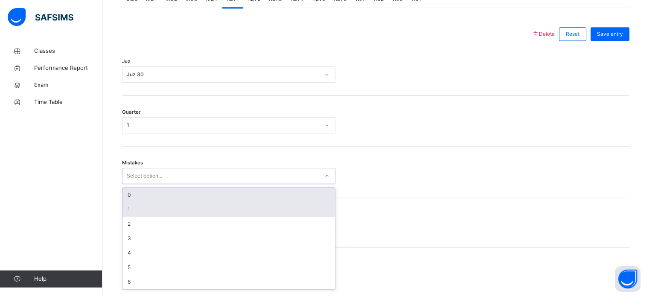
click at [148, 209] on div "1" at bounding box center [228, 210] width 212 height 14
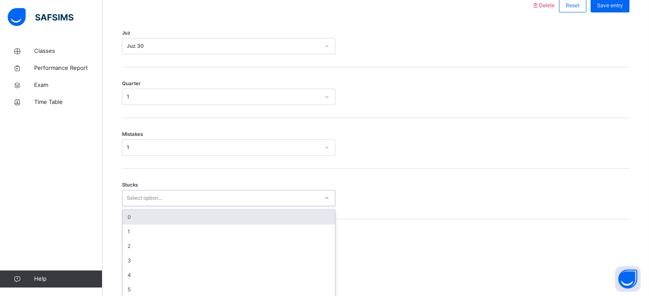
scroll to position [414, 0]
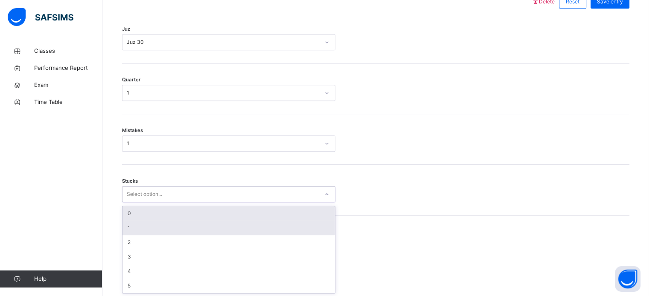
click at [154, 232] on div "1" at bounding box center [228, 228] width 212 height 14
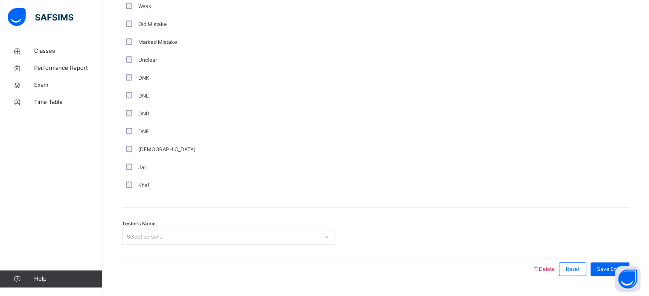
scroll to position [719, 0]
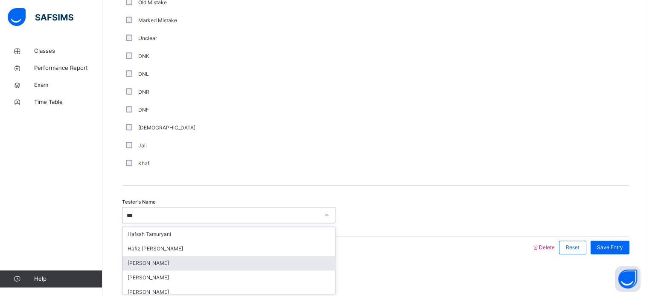
type input "****"
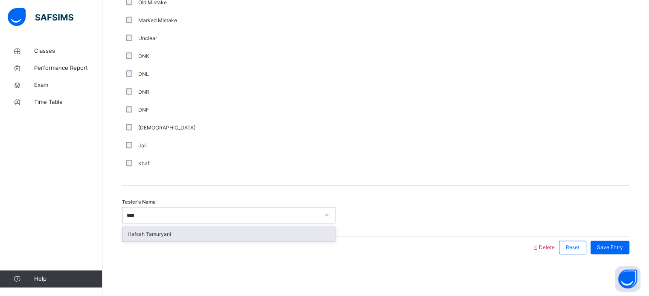
click at [225, 237] on div "Hafsah Tamuryani" at bounding box center [228, 234] width 212 height 14
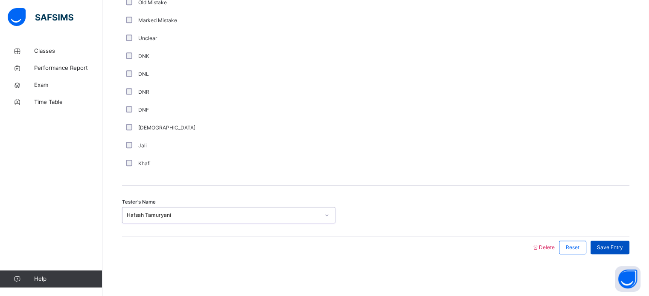
click at [601, 247] on div "Save Entry" at bounding box center [609, 248] width 39 height 14
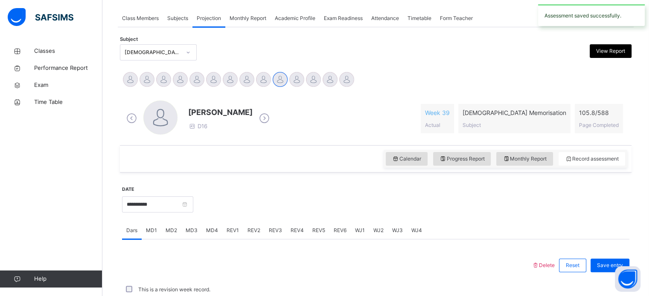
scroll to position [344, 0]
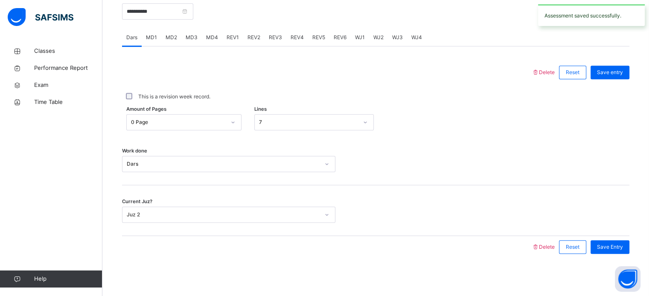
click at [254, 41] on span "REV2" at bounding box center [253, 38] width 13 height 8
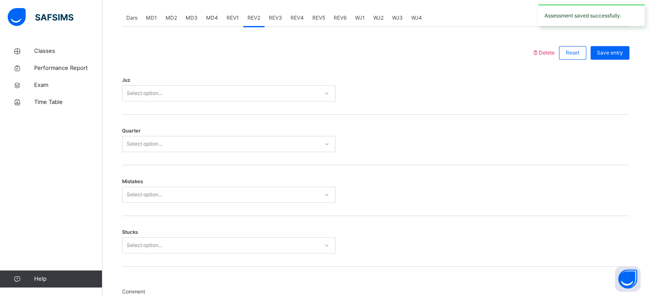
scroll to position [374, 0]
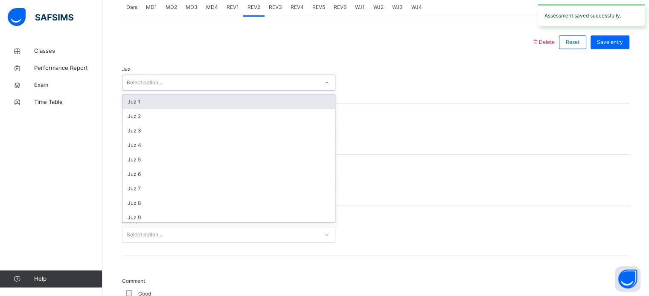
type input "**"
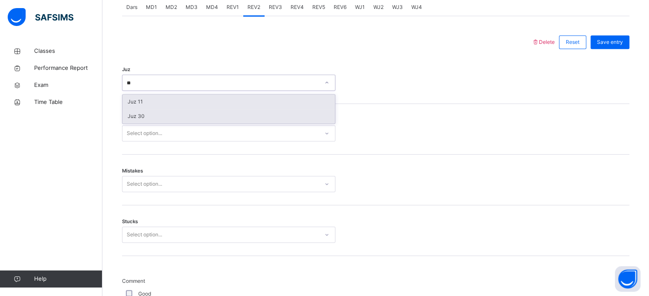
click at [168, 113] on div "Juz 30" at bounding box center [228, 116] width 212 height 14
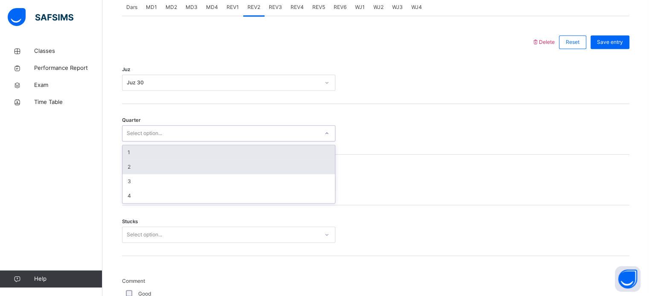
click at [145, 168] on div "2" at bounding box center [228, 167] width 212 height 14
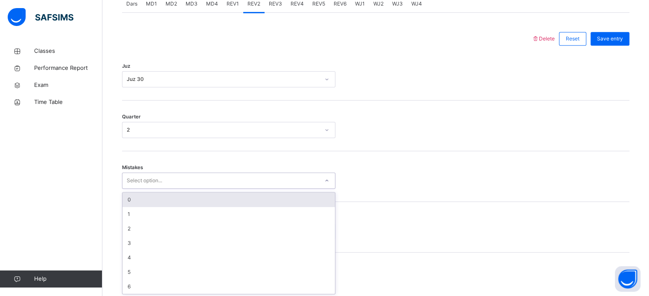
scroll to position [379, 0]
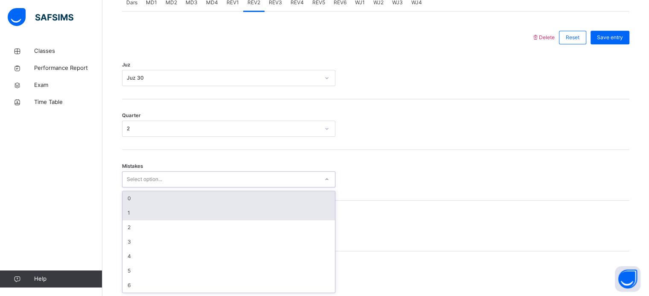
click at [148, 212] on div "1" at bounding box center [228, 213] width 212 height 14
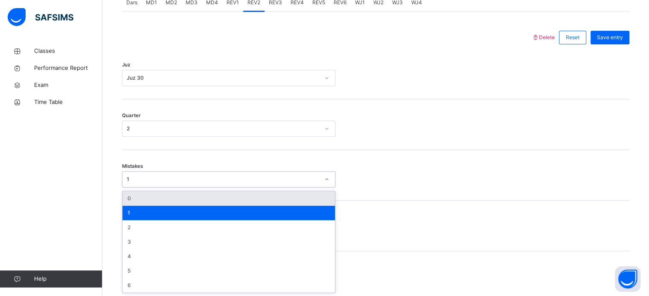
click at [171, 196] on div "0" at bounding box center [228, 198] width 212 height 14
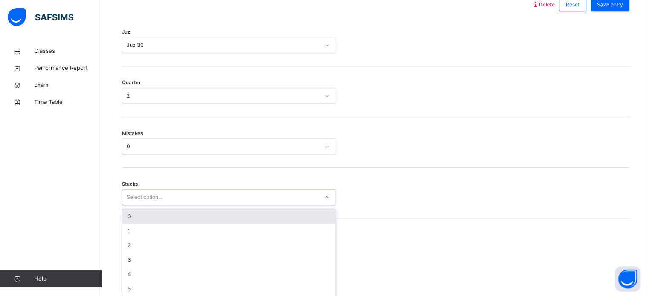
scroll to position [414, 0]
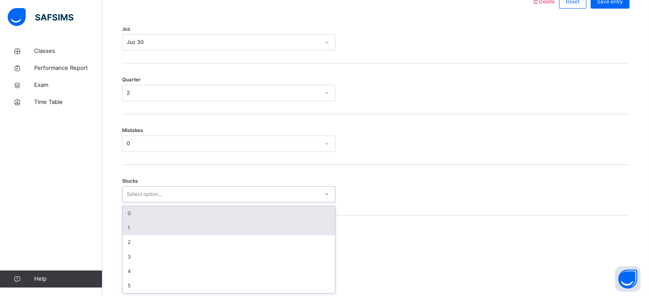
click at [148, 225] on div "1" at bounding box center [228, 228] width 212 height 14
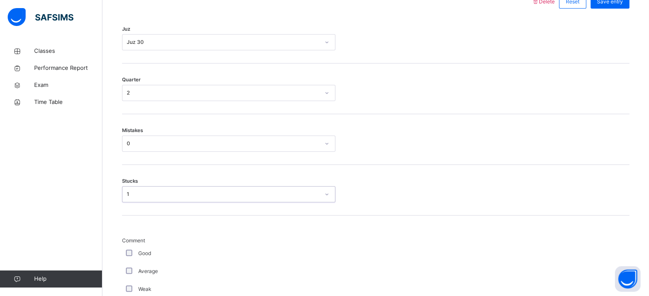
click at [117, 254] on div "Back / FT Girls Class 1 FT Girls Class 1 Full Time Girls Third Term [DATE]-[DAT…" at bounding box center [375, 115] width 546 height 974
click at [128, 263] on div "Average" at bounding box center [228, 272] width 213 height 18
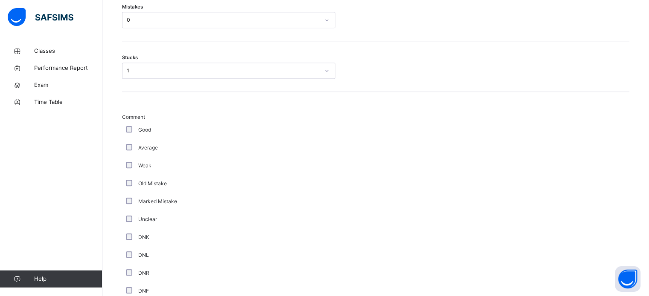
scroll to position [719, 0]
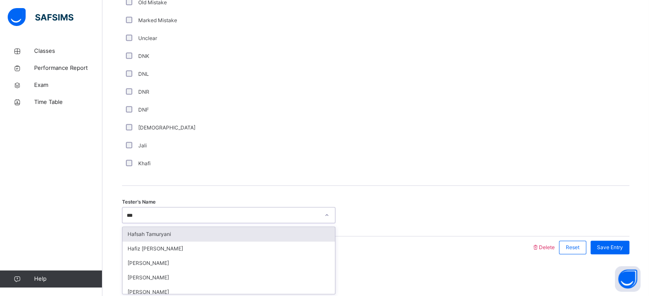
type input "****"
click at [223, 238] on div "Hafsah Tamuryani" at bounding box center [228, 234] width 212 height 14
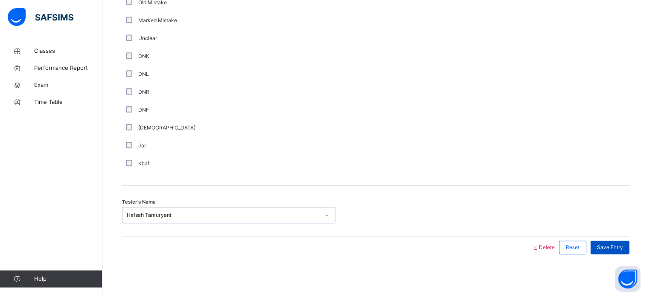
click at [623, 246] on span "Save Entry" at bounding box center [610, 248] width 26 height 8
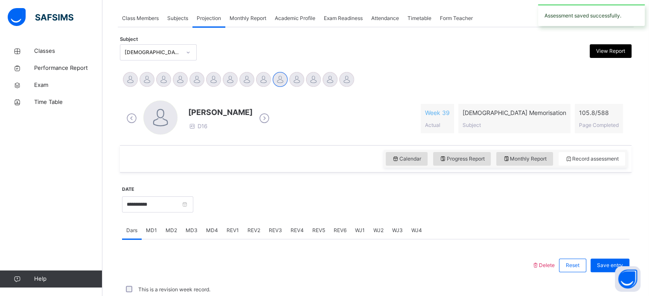
scroll to position [344, 0]
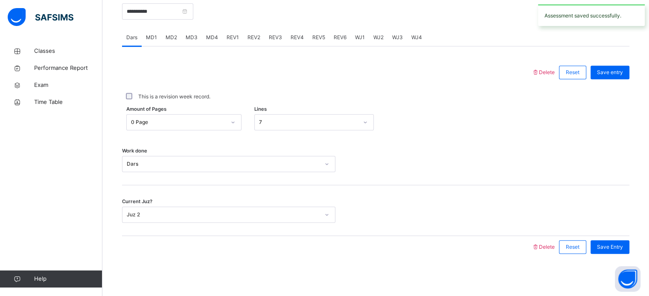
click at [273, 39] on span "REV3" at bounding box center [275, 38] width 13 height 8
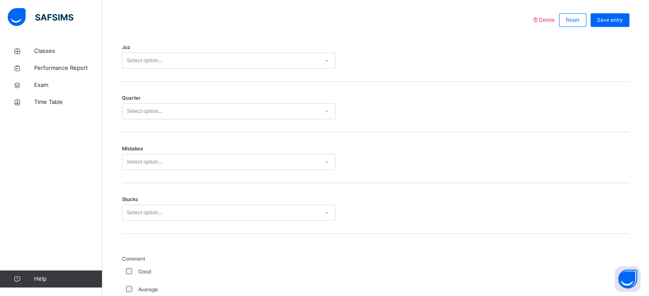
scroll to position [377, 0]
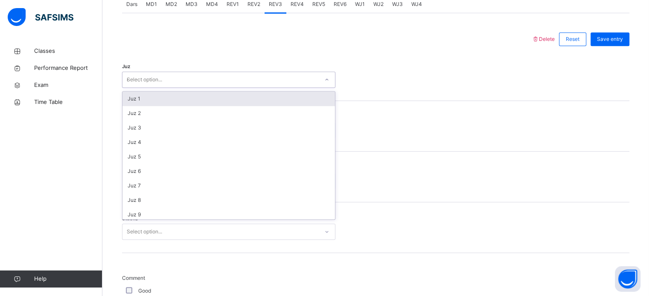
type input "**"
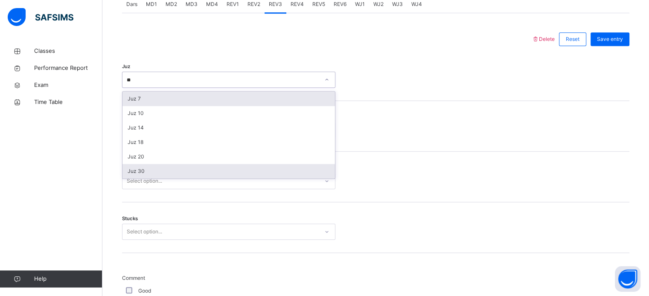
click at [163, 174] on div "Juz 30" at bounding box center [228, 171] width 212 height 14
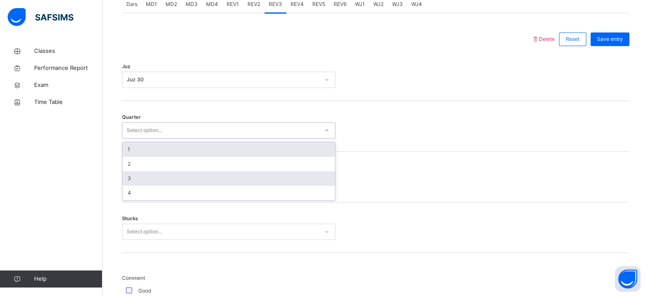
click at [156, 177] on div "3" at bounding box center [228, 178] width 212 height 14
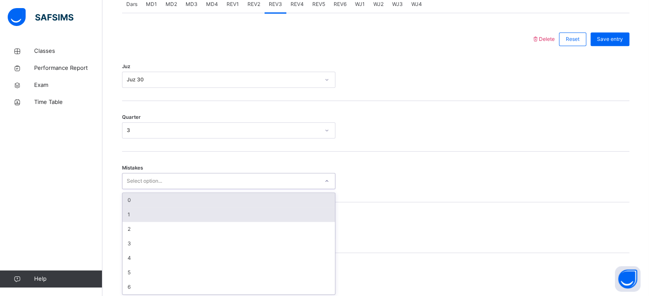
click at [149, 214] on div "1" at bounding box center [228, 215] width 212 height 14
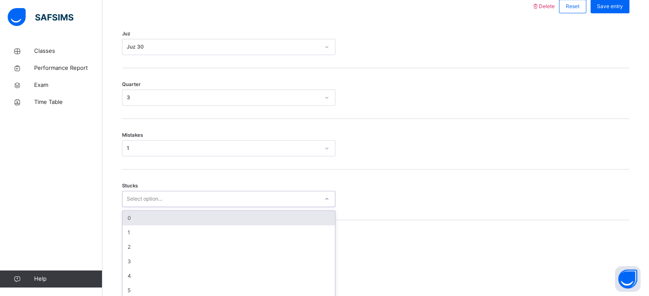
scroll to position [414, 0]
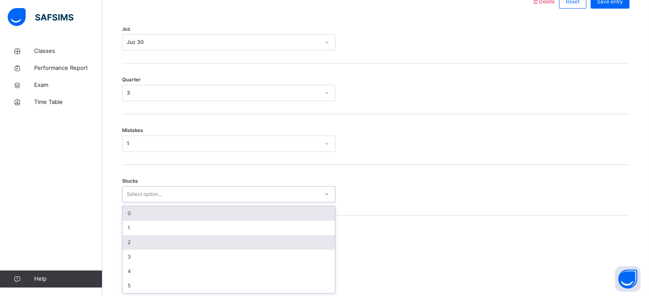
click at [156, 240] on div "2" at bounding box center [228, 242] width 212 height 14
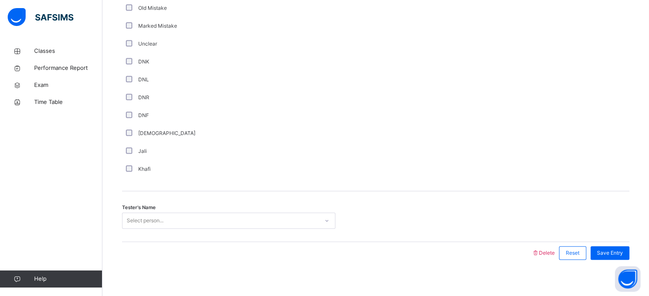
scroll to position [719, 0]
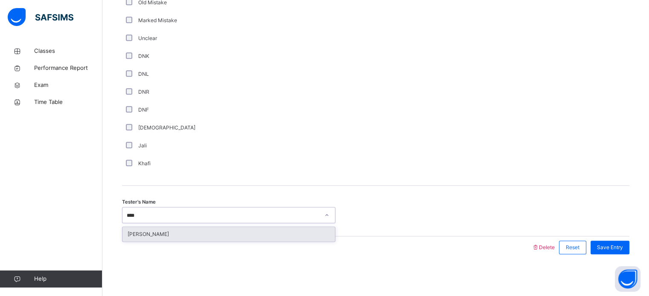
type input "*****"
click at [240, 234] on div "[PERSON_NAME]" at bounding box center [228, 234] width 212 height 14
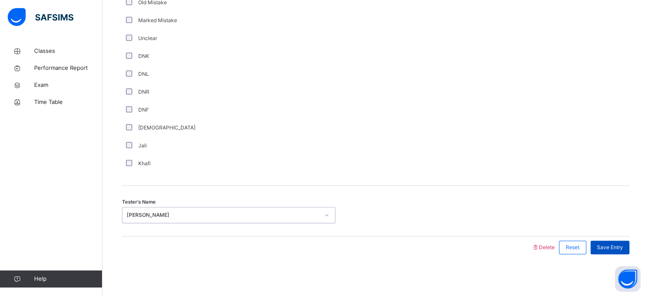
click at [614, 251] on span "Save Entry" at bounding box center [610, 248] width 26 height 8
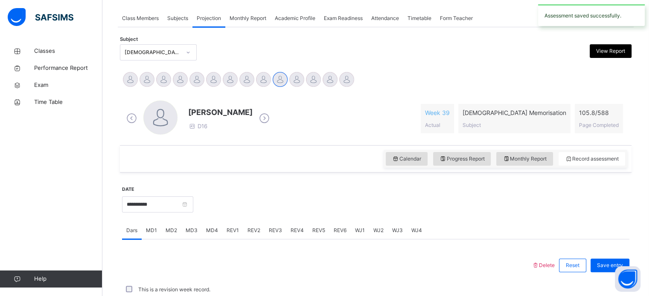
scroll to position [344, 0]
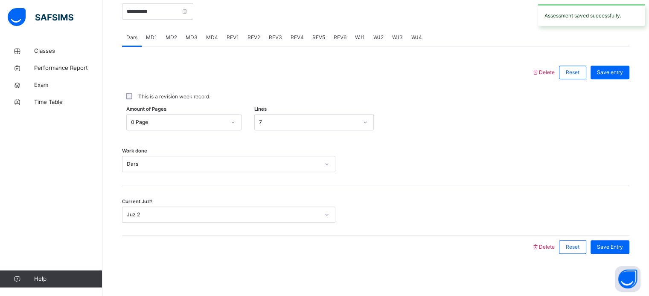
click at [298, 43] on div "REV4" at bounding box center [297, 37] width 22 height 17
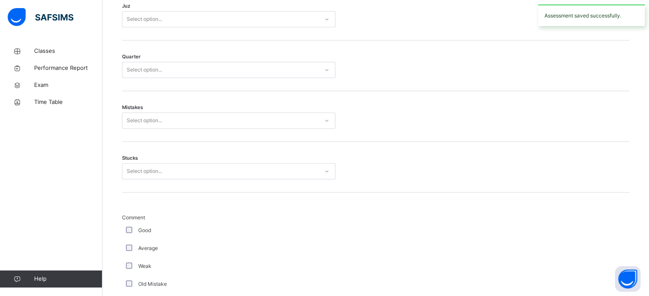
scroll to position [437, 0]
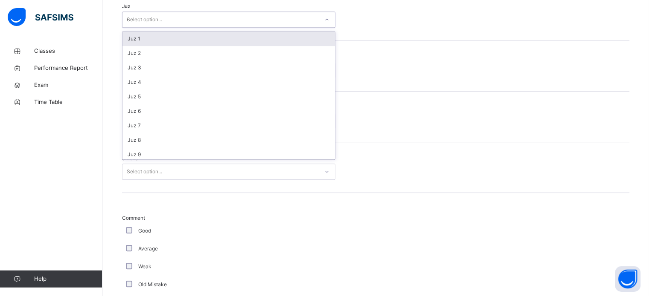
type input "**"
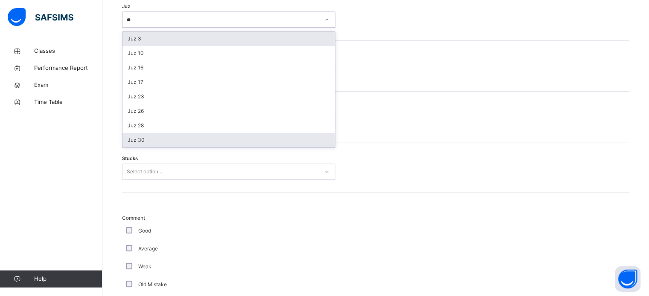
click at [153, 146] on div "Juz 30" at bounding box center [228, 140] width 212 height 14
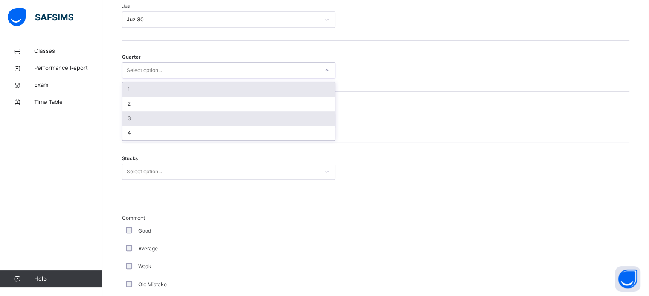
click at [149, 123] on div "3" at bounding box center [228, 118] width 212 height 14
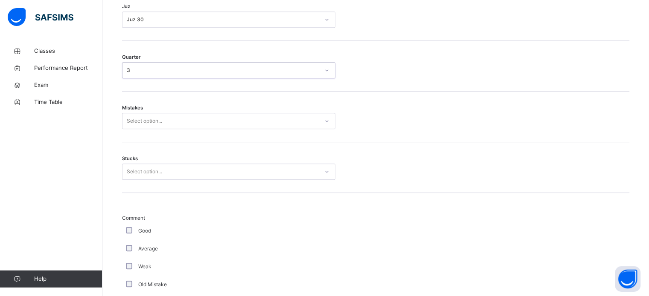
click at [148, 134] on div "Mistakes Select option..." at bounding box center [375, 117] width 507 height 51
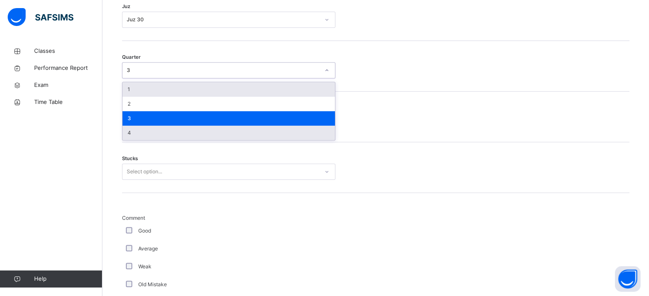
click at [151, 138] on div "4" at bounding box center [228, 133] width 212 height 14
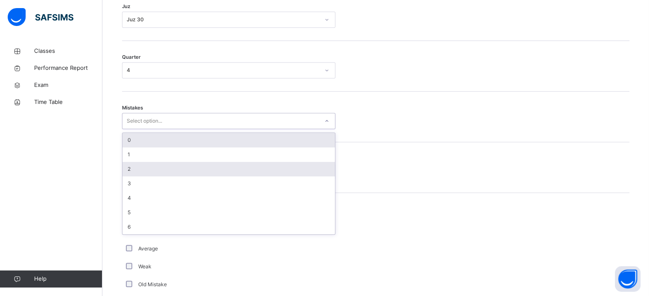
click at [154, 165] on div "2" at bounding box center [228, 169] width 212 height 14
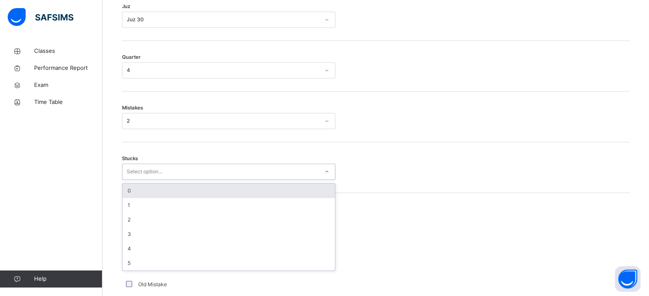
click at [155, 195] on div "0" at bounding box center [228, 191] width 212 height 14
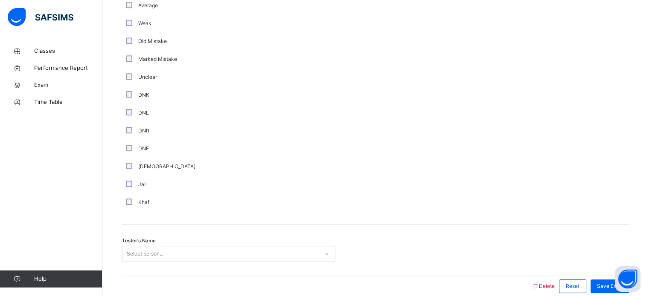
scroll to position [719, 0]
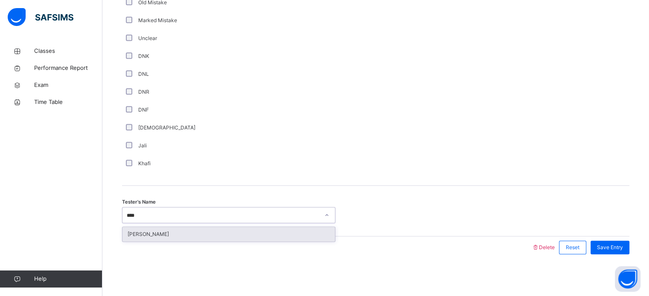
type input "*****"
click at [233, 233] on div "[PERSON_NAME]" at bounding box center [228, 234] width 212 height 14
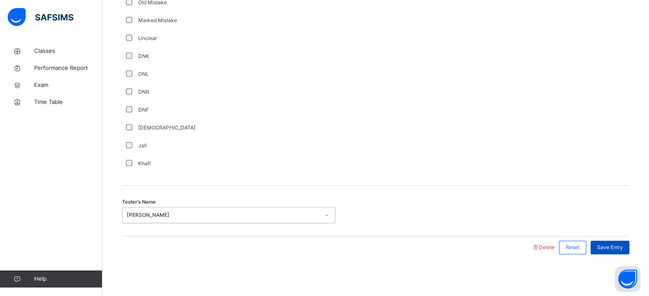
click at [621, 252] on div "Save Entry" at bounding box center [609, 248] width 39 height 14
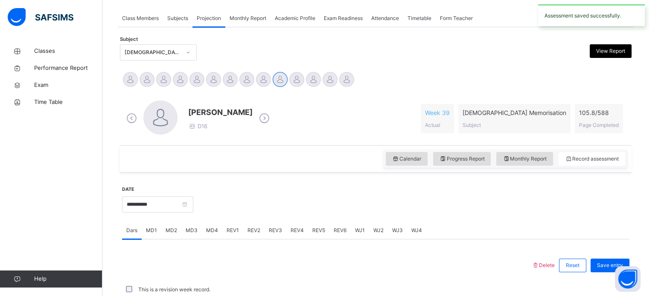
scroll to position [344, 0]
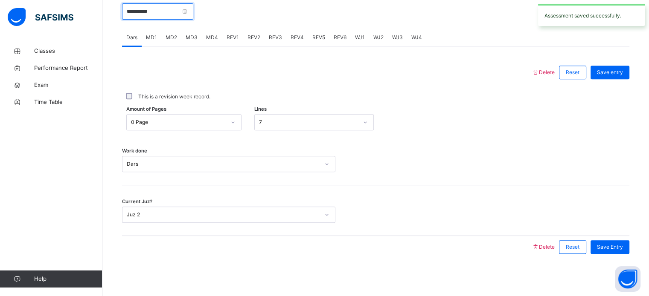
click at [172, 15] on input "**********" at bounding box center [157, 11] width 71 height 16
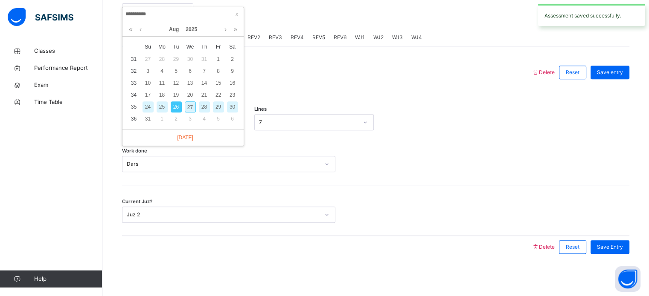
click at [191, 112] on div "27" at bounding box center [190, 106] width 11 height 11
type input "**********"
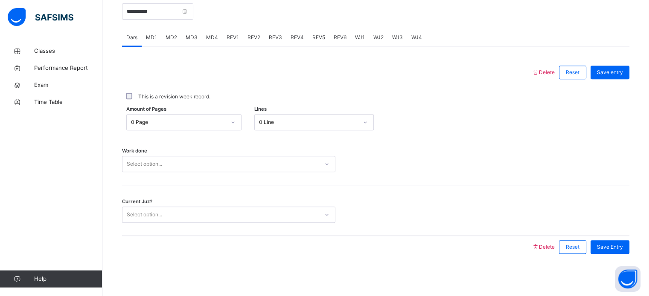
click at [151, 40] on span "MD1" at bounding box center [151, 38] width 11 height 8
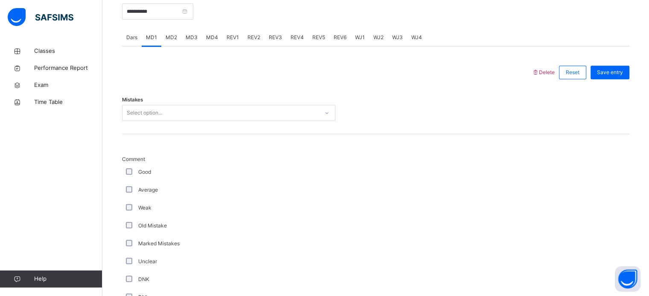
click at [174, 41] on div "MD2" at bounding box center [171, 37] width 20 height 17
click at [189, 44] on div "MD3" at bounding box center [191, 37] width 20 height 17
click at [168, 44] on div "MD2" at bounding box center [171, 37] width 20 height 17
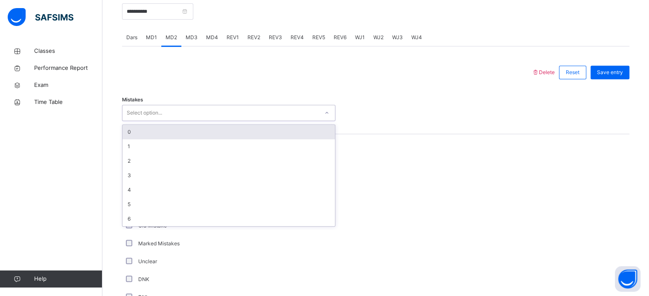
click at [171, 130] on div "0" at bounding box center [228, 132] width 212 height 14
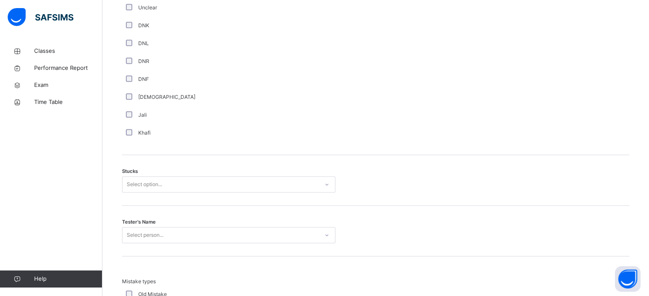
scroll to position [600, 0]
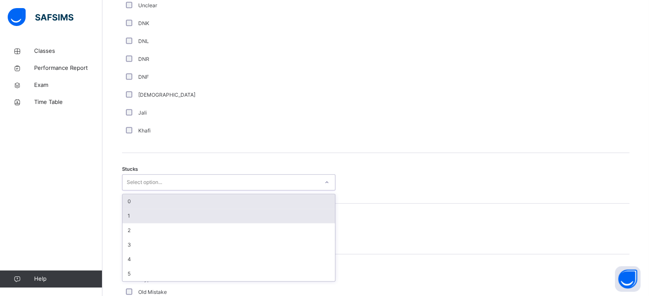
click at [148, 214] on div "1" at bounding box center [228, 216] width 212 height 14
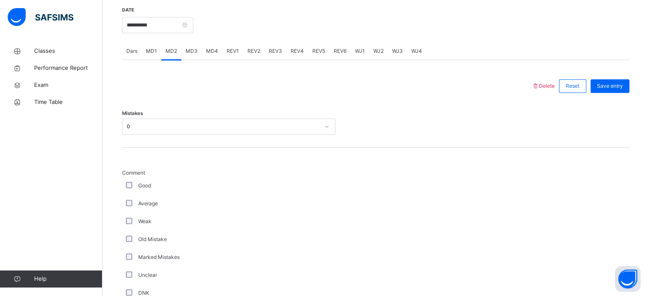
scroll to position [334, 0]
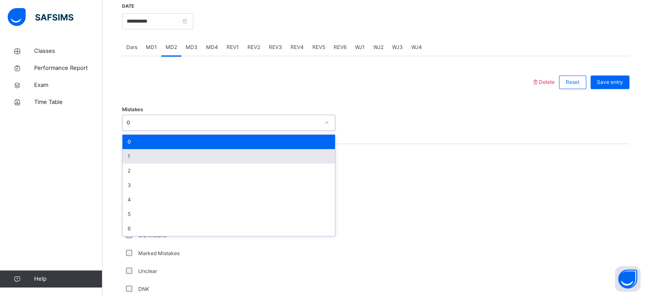
click at [191, 158] on div "1" at bounding box center [228, 156] width 212 height 14
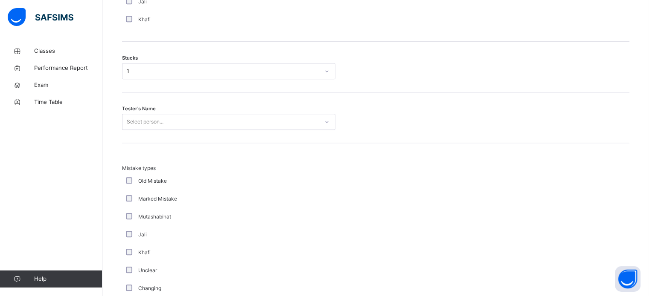
scroll to position [706, 0]
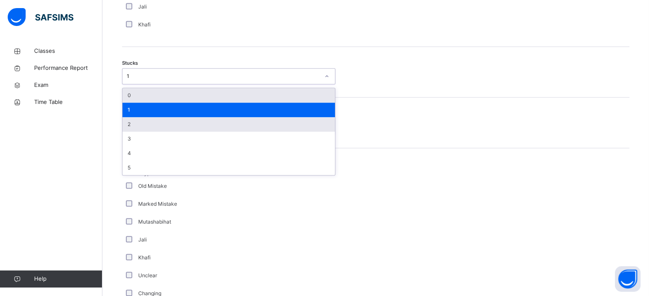
click at [160, 126] on div "2" at bounding box center [228, 124] width 212 height 14
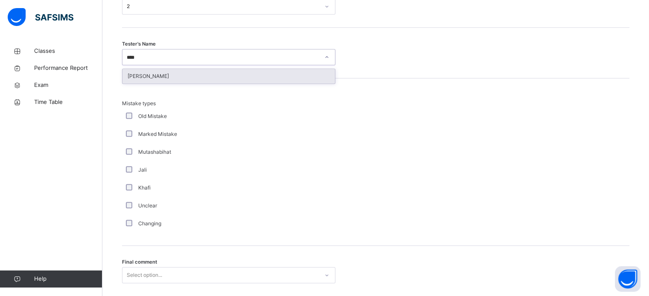
scroll to position [776, 0]
type input "****"
click at [218, 78] on div "[PERSON_NAME]" at bounding box center [228, 76] width 212 height 14
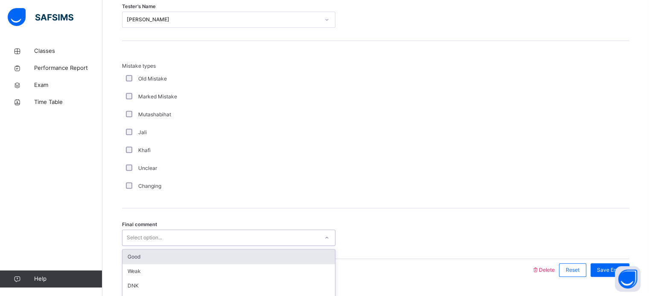
scroll to position [836, 0]
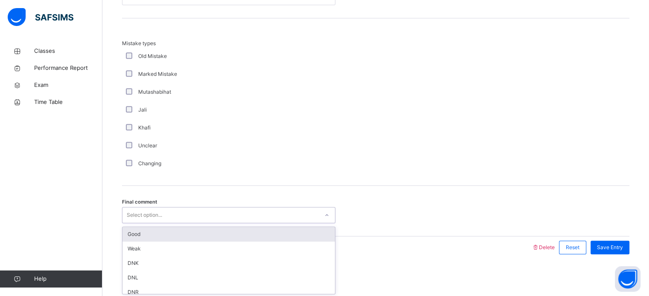
click at [154, 239] on div "Good" at bounding box center [228, 234] width 212 height 14
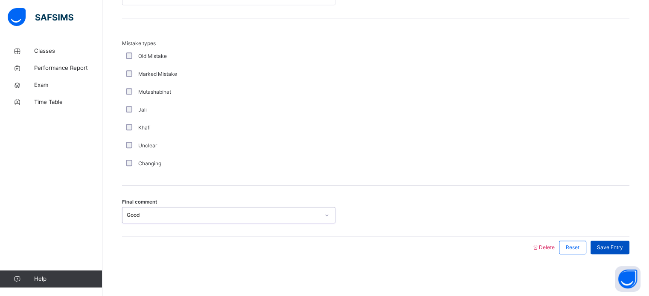
click at [613, 244] on span "Save Entry" at bounding box center [610, 248] width 26 height 8
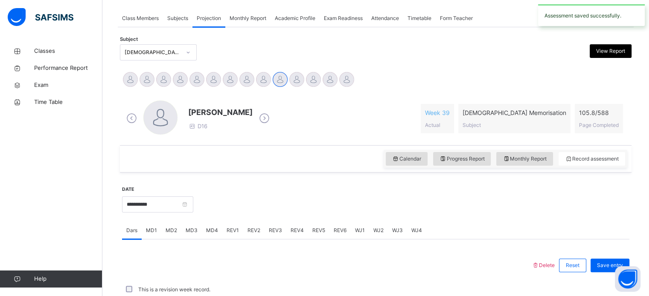
scroll to position [344, 0]
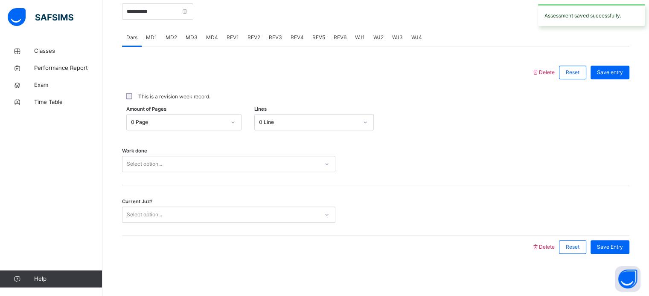
click at [217, 34] on div "MD4" at bounding box center [212, 37] width 20 height 17
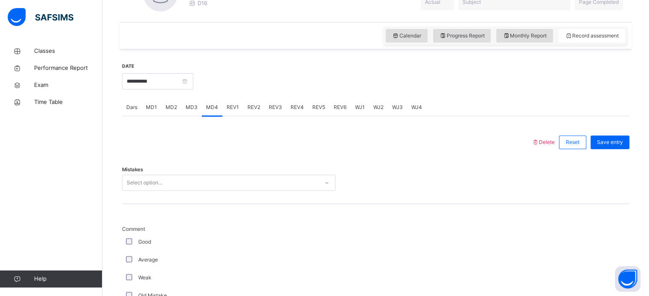
scroll to position [275, 0]
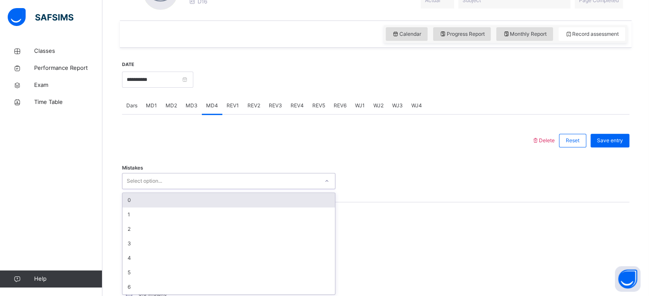
click at [155, 200] on div "0" at bounding box center [228, 200] width 212 height 14
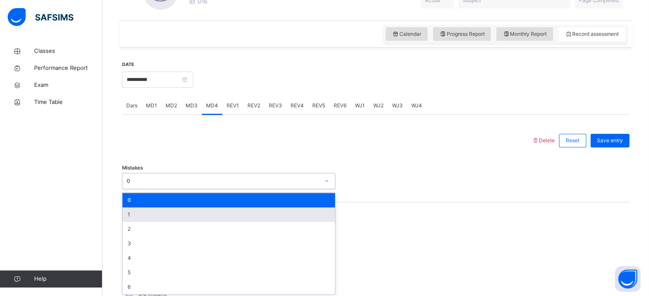
click at [152, 218] on div "1" at bounding box center [228, 215] width 212 height 14
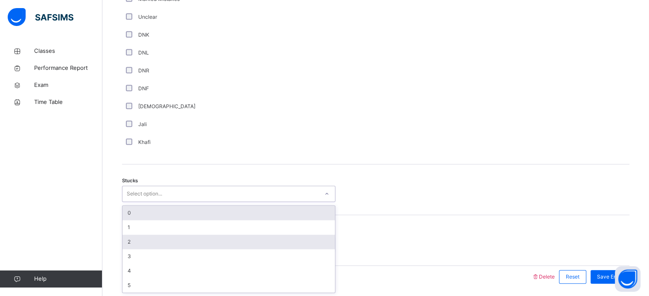
click at [152, 245] on div "2" at bounding box center [228, 242] width 212 height 14
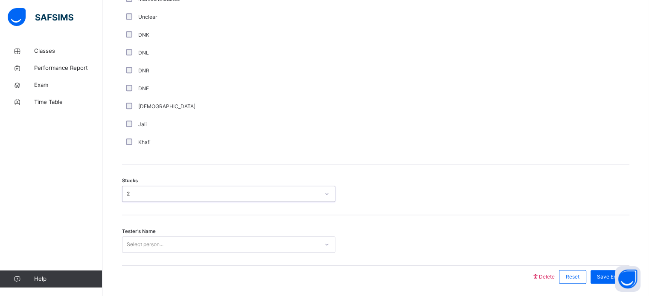
scroll to position [618, 0]
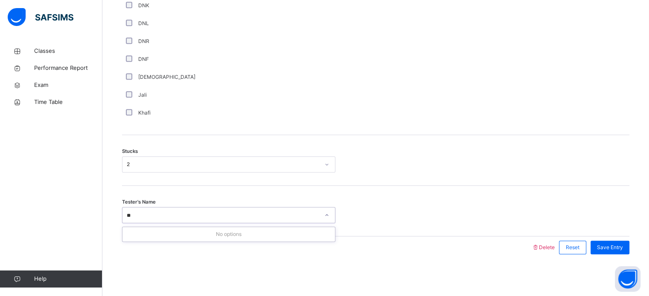
type input "*"
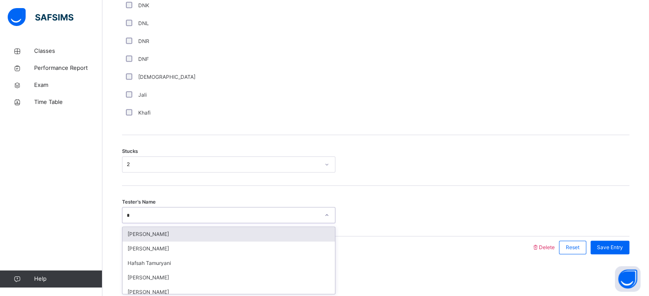
click at [214, 232] on div "[PERSON_NAME]" at bounding box center [228, 234] width 212 height 14
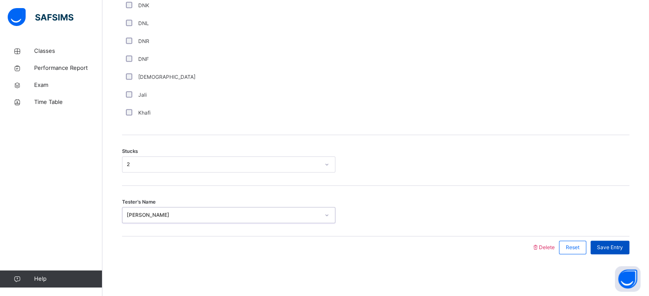
click at [614, 251] on div "Save Entry" at bounding box center [609, 248] width 39 height 14
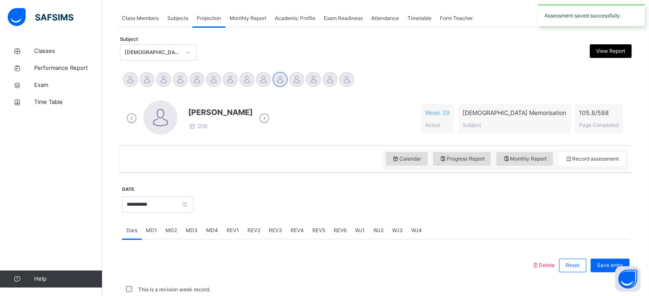
scroll to position [344, 0]
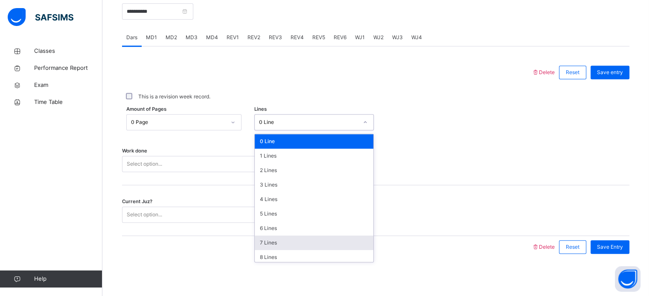
click at [270, 245] on div "7 Lines" at bounding box center [314, 243] width 119 height 14
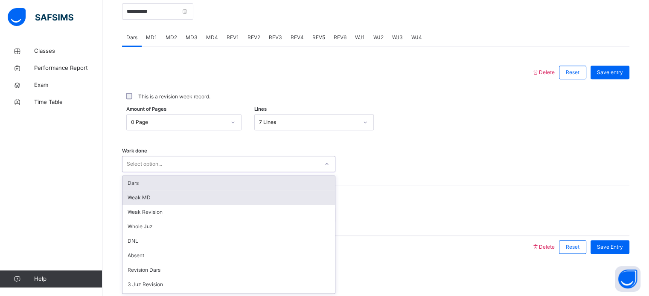
click at [174, 191] on div "Weak MD" at bounding box center [228, 198] width 212 height 14
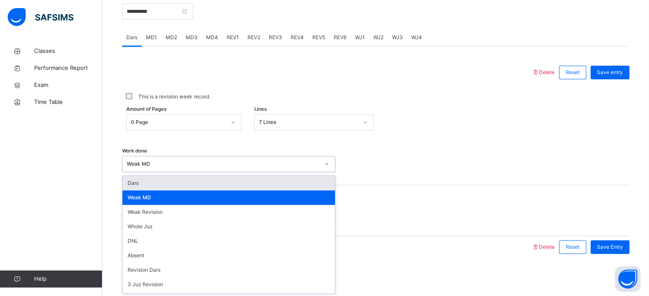
click at [191, 183] on div "Dars" at bounding box center [228, 183] width 212 height 14
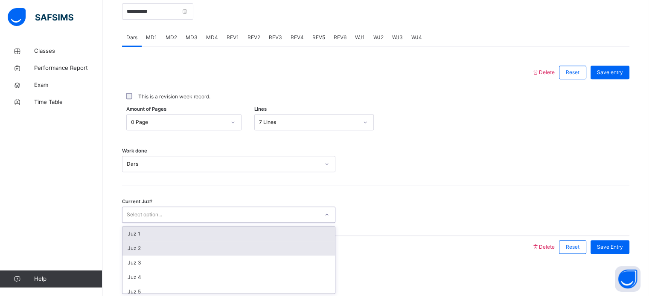
click at [174, 247] on div "Juz 2" at bounding box center [228, 248] width 212 height 14
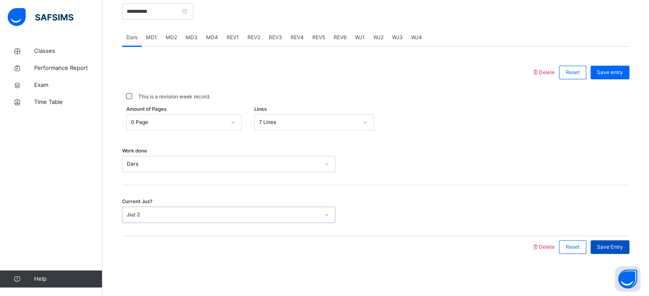
click at [623, 251] on div "Save Entry" at bounding box center [609, 248] width 39 height 14
click at [173, 39] on span "MD2" at bounding box center [171, 38] width 12 height 8
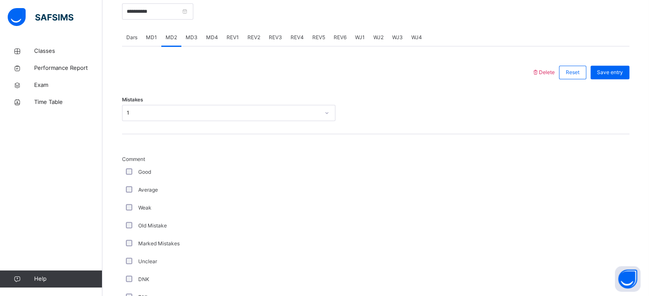
click at [304, 235] on div "Marked Mistakes" at bounding box center [228, 244] width 213 height 18
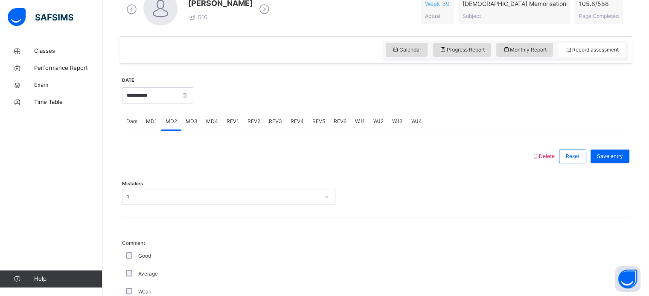
scroll to position [258, 0]
click at [189, 125] on span "MD3" at bounding box center [191, 123] width 12 height 8
click at [208, 124] on span "MD4" at bounding box center [212, 123] width 12 height 8
click at [239, 218] on div "Mistakes 1" at bounding box center [375, 194] width 507 height 51
click at [236, 127] on div "REV1" at bounding box center [232, 122] width 21 height 17
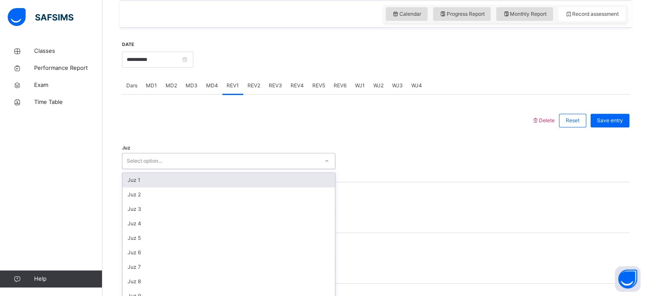
scroll to position [304, 0]
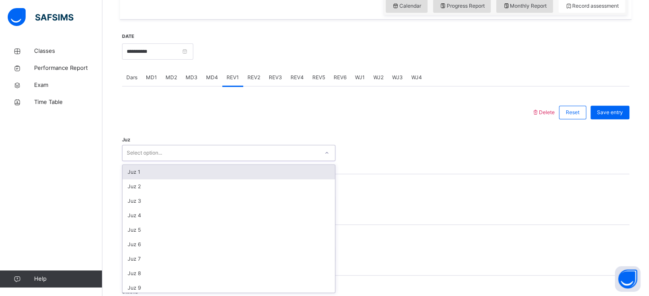
click at [142, 174] on div "Juz 1" at bounding box center [228, 172] width 212 height 14
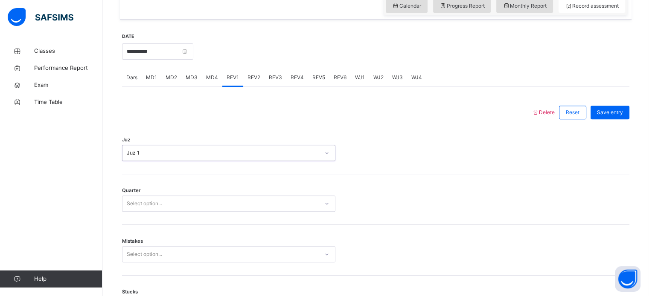
click at [171, 218] on div "Quarter Select option..." at bounding box center [375, 199] width 507 height 51
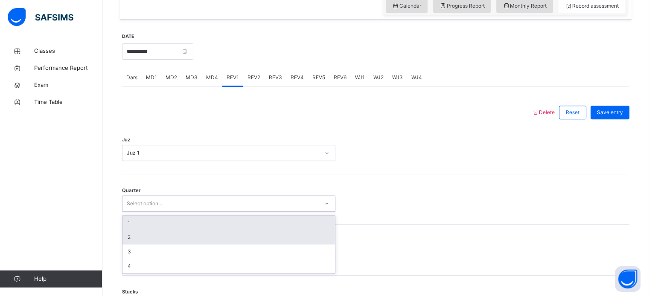
click at [147, 238] on div "2" at bounding box center [228, 237] width 212 height 14
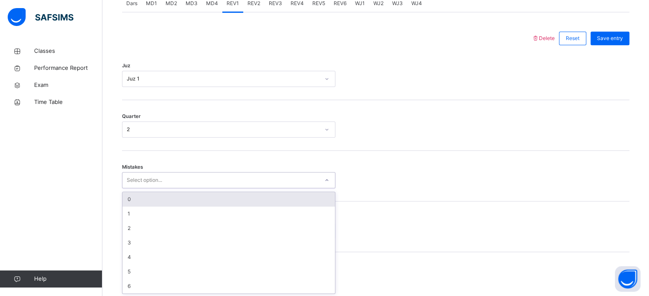
scroll to position [379, 0]
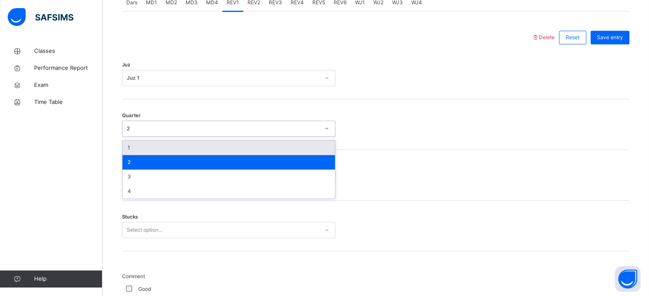
click at [161, 150] on div "1" at bounding box center [228, 148] width 212 height 14
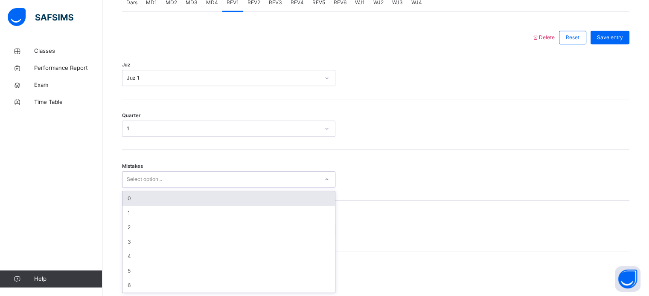
click at [172, 196] on div "0" at bounding box center [228, 198] width 212 height 14
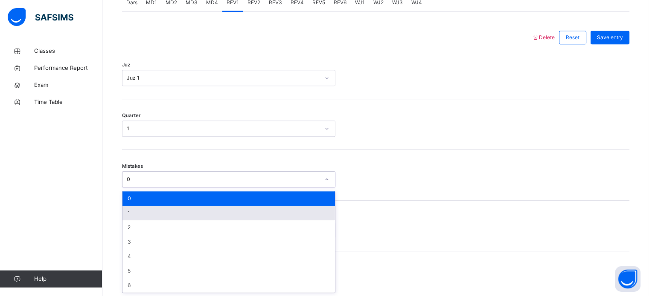
click at [152, 216] on div "1" at bounding box center [228, 213] width 212 height 14
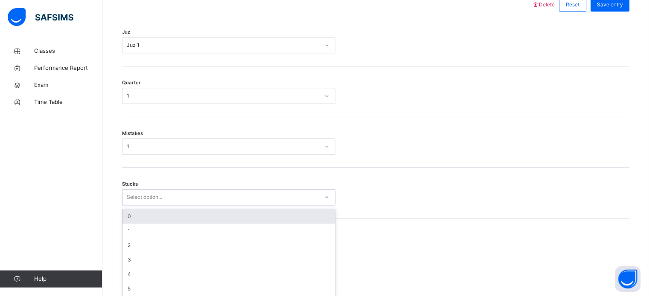
scroll to position [414, 0]
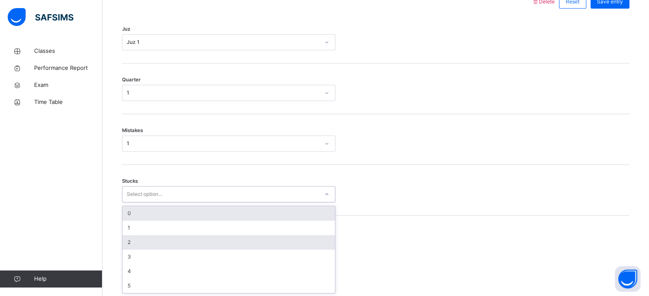
click at [148, 243] on div "2" at bounding box center [228, 242] width 212 height 14
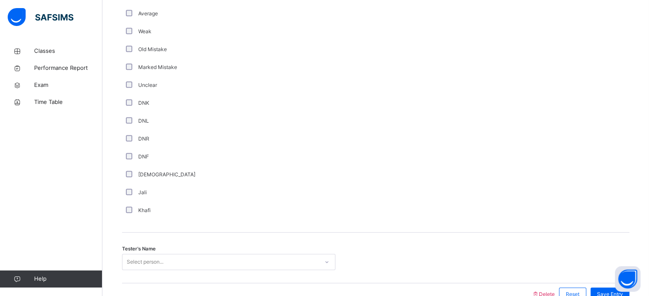
scroll to position [719, 0]
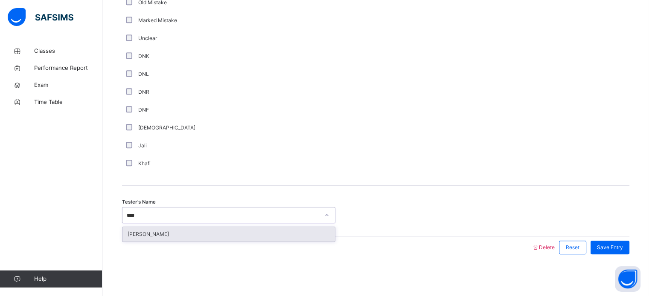
type input "*****"
click at [220, 232] on div "[PERSON_NAME]" at bounding box center [228, 234] width 212 height 14
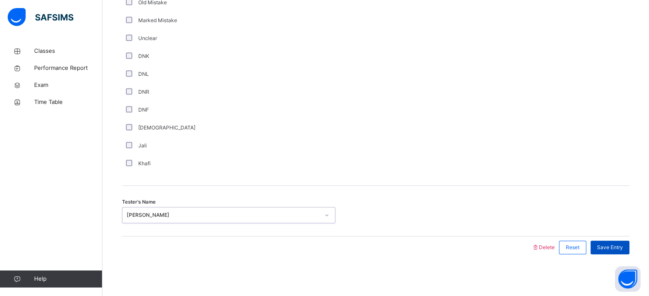
click at [616, 248] on span "Save Entry" at bounding box center [610, 248] width 26 height 8
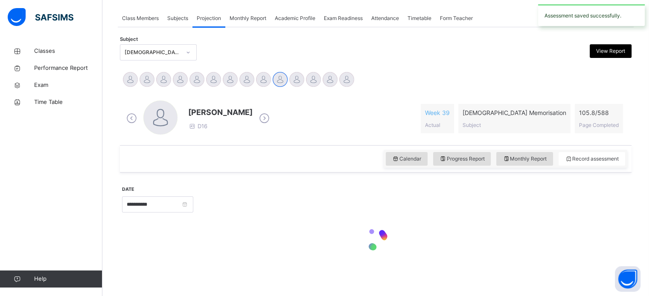
scroll to position [344, 0]
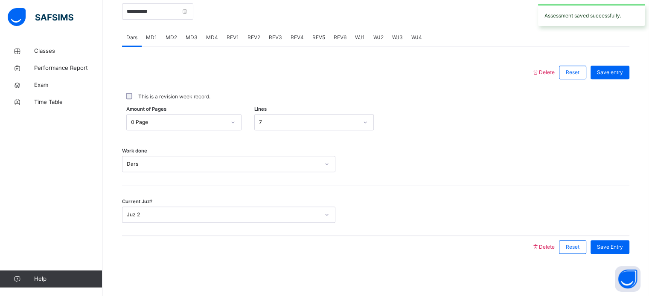
click at [253, 34] on span "REV2" at bounding box center [253, 38] width 13 height 8
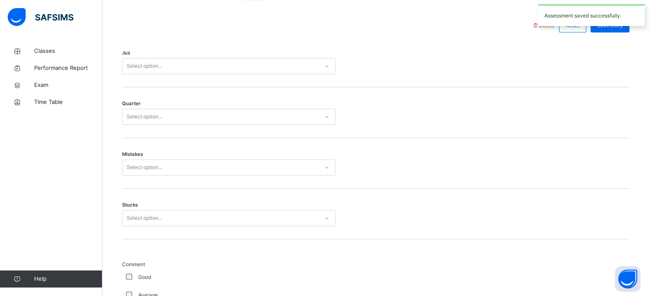
scroll to position [390, 0]
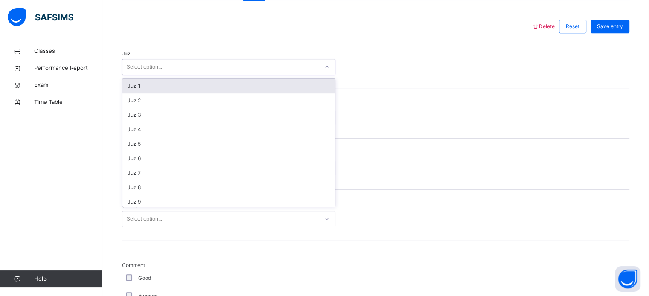
type input "*"
click at [167, 88] on div "Juz 1" at bounding box center [228, 86] width 212 height 14
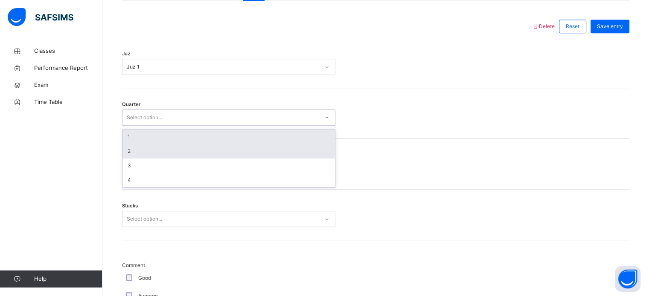
click at [153, 153] on div "2" at bounding box center [228, 151] width 212 height 14
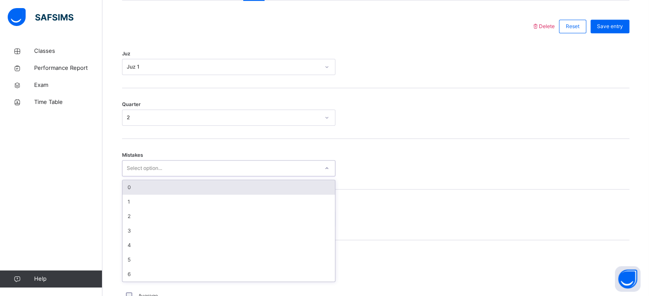
click at [143, 193] on div "0" at bounding box center [228, 187] width 212 height 14
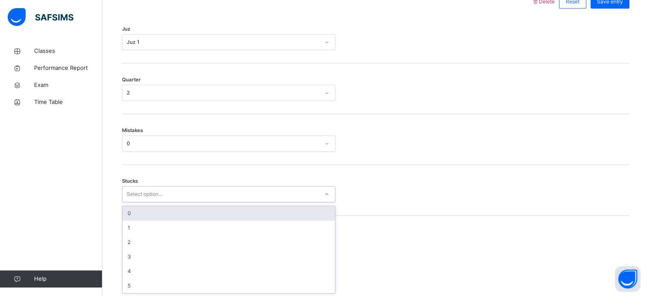
scroll to position [414, 0]
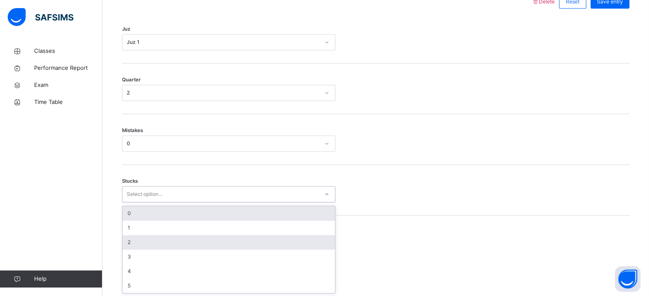
click at [147, 246] on div "2" at bounding box center [228, 242] width 212 height 14
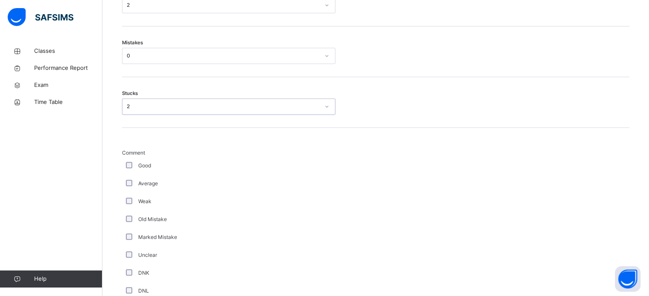
scroll to position [503, 0]
click at [125, 171] on div "Good" at bounding box center [228, 165] width 213 height 18
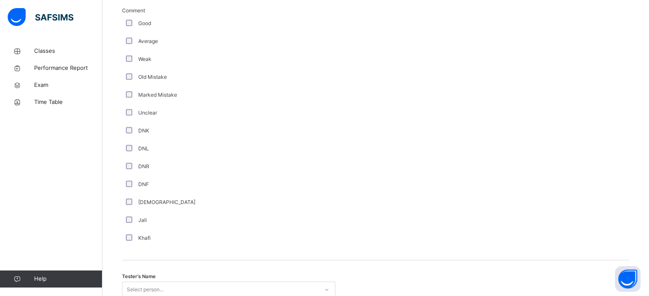
scroll to position [719, 0]
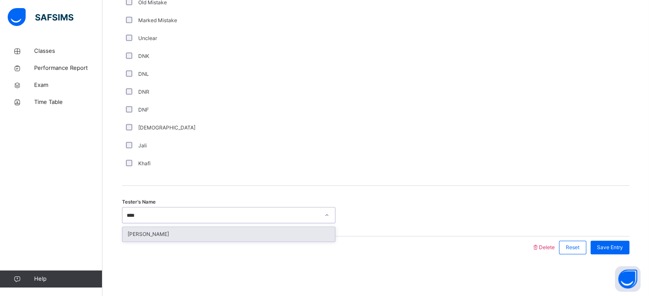
type input "*****"
click at [220, 239] on div "[PERSON_NAME]" at bounding box center [228, 234] width 212 height 14
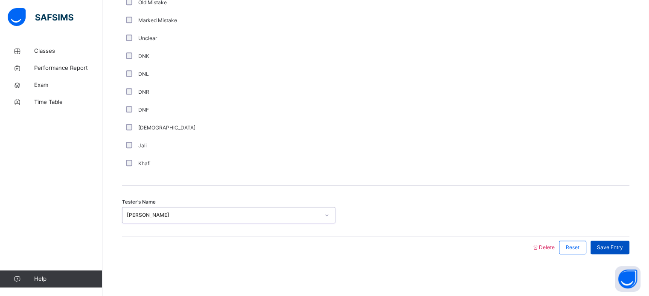
click at [605, 245] on span "Save Entry" at bounding box center [610, 248] width 26 height 8
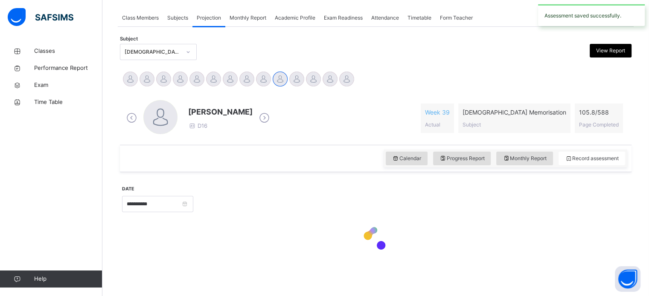
scroll to position [151, 0]
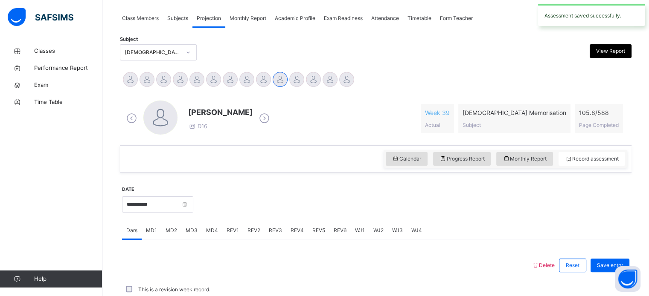
click at [275, 232] on span "REV3" at bounding box center [275, 231] width 13 height 8
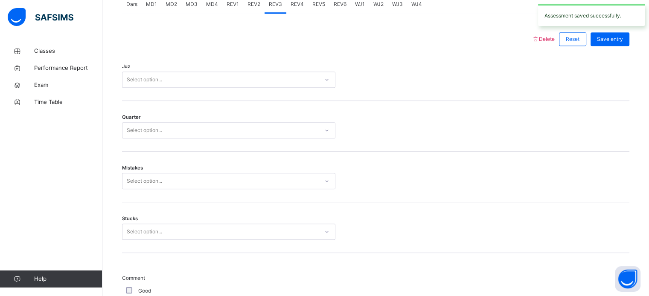
scroll to position [357, 0]
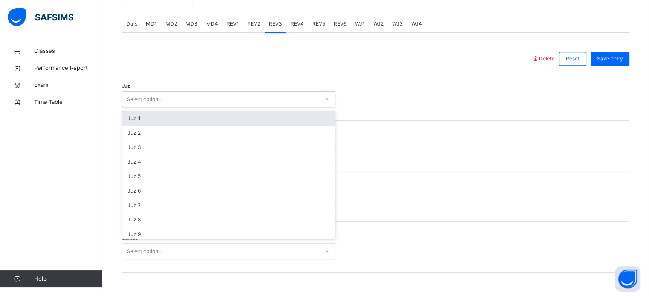
click at [186, 119] on div "Juz 1" at bounding box center [228, 118] width 212 height 14
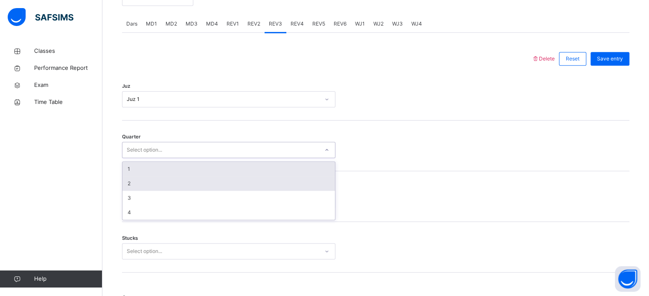
click at [150, 183] on div "2" at bounding box center [228, 184] width 212 height 14
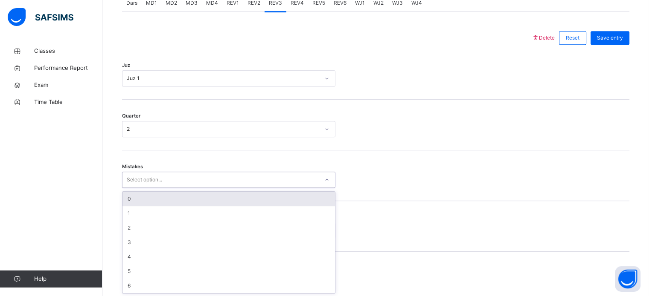
scroll to position [379, 0]
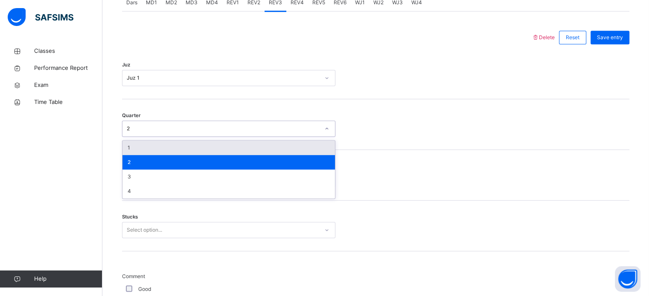
click at [409, 134] on div at bounding box center [375, 129] width 72 height 16
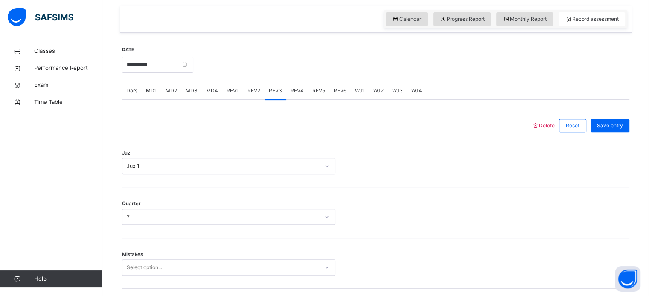
scroll to position [278, 0]
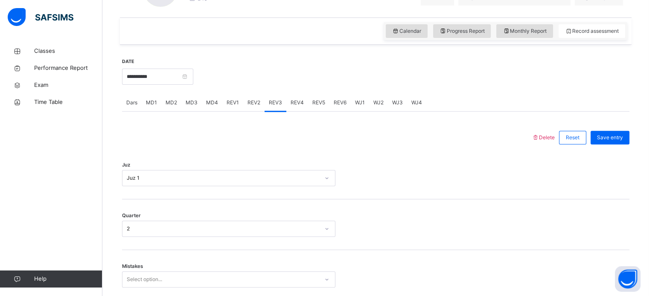
click at [255, 107] on div "REV2" at bounding box center [253, 102] width 21 height 17
click at [235, 100] on span "REV1" at bounding box center [232, 103] width 12 height 8
click at [254, 104] on span "REV2" at bounding box center [253, 103] width 13 height 8
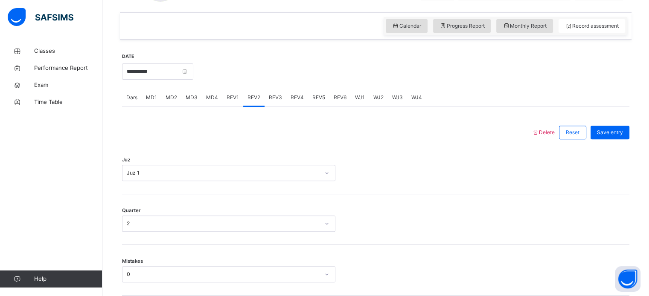
scroll to position [284, 0]
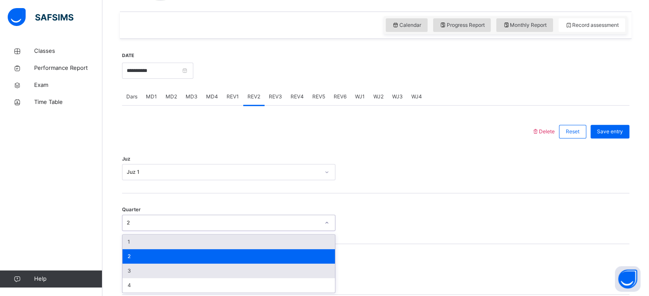
click at [147, 270] on div "3" at bounding box center [228, 271] width 212 height 14
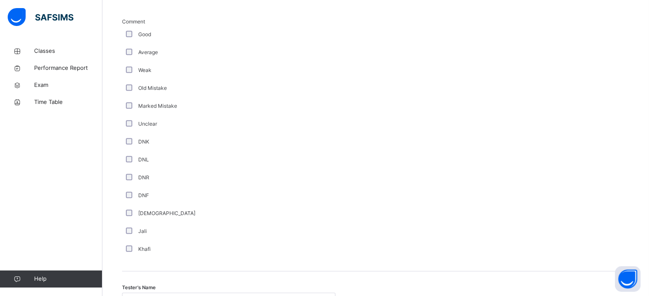
scroll to position [719, 0]
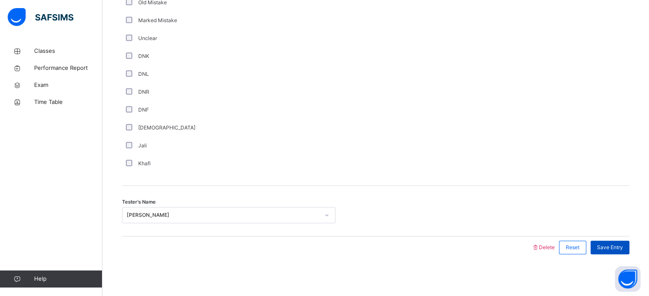
click at [612, 242] on div "Save Entry" at bounding box center [609, 248] width 39 height 14
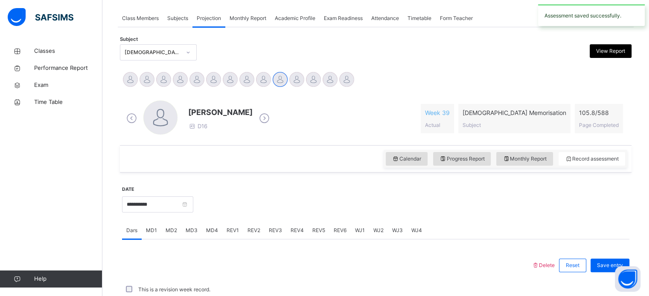
scroll to position [344, 0]
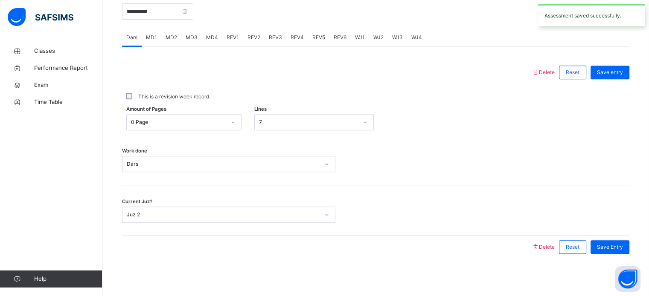
click at [231, 40] on span "REV1" at bounding box center [232, 38] width 12 height 8
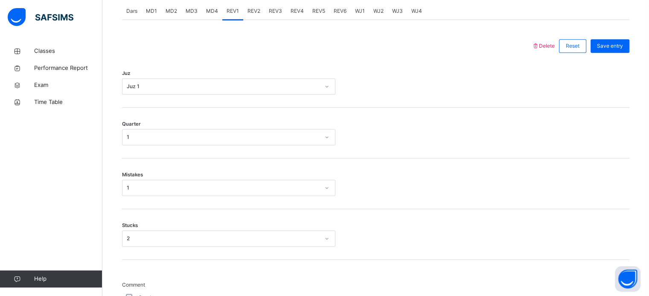
scroll to position [371, 0]
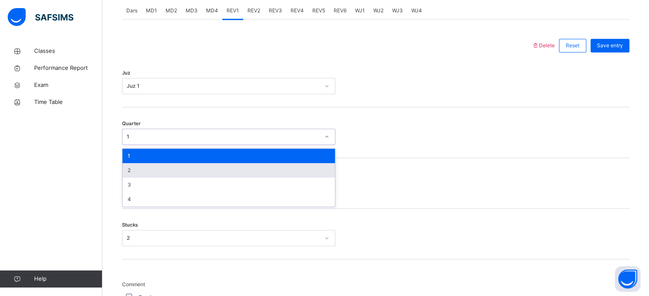
click at [171, 171] on div "2" at bounding box center [228, 170] width 212 height 14
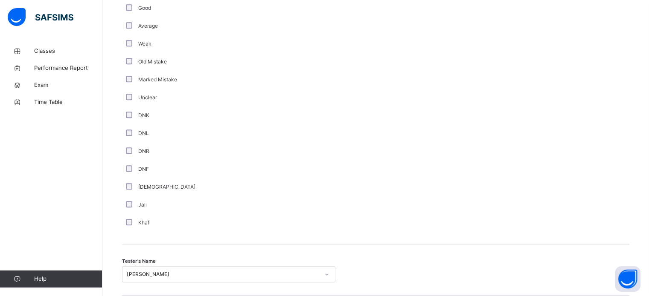
scroll to position [719, 0]
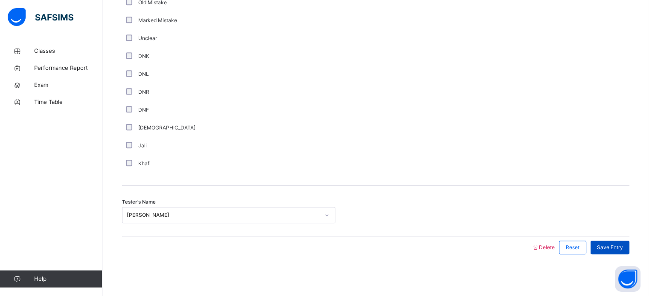
click at [619, 245] on span "Save Entry" at bounding box center [610, 248] width 26 height 8
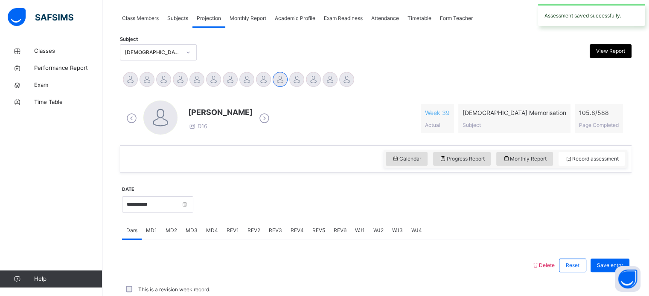
scroll to position [344, 0]
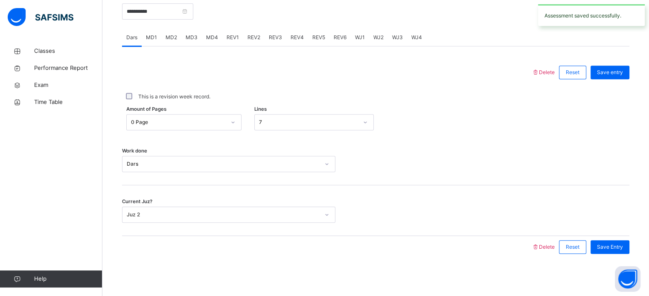
click at [286, 36] on div "REV4" at bounding box center [297, 37] width 22 height 17
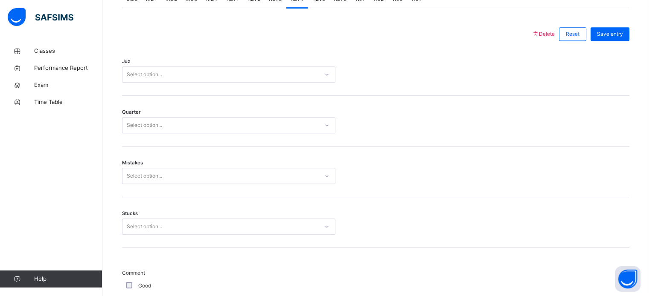
scroll to position [380, 0]
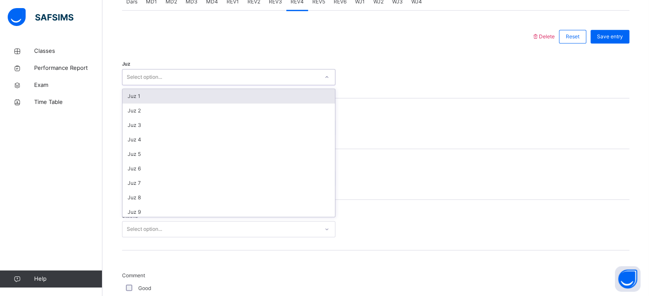
click at [165, 96] on div "Juz 1" at bounding box center [228, 96] width 212 height 14
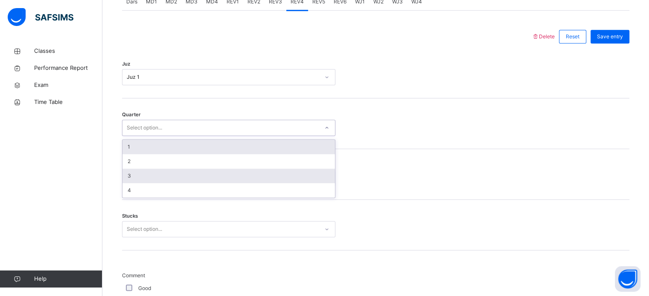
click at [154, 175] on div "3" at bounding box center [228, 176] width 212 height 14
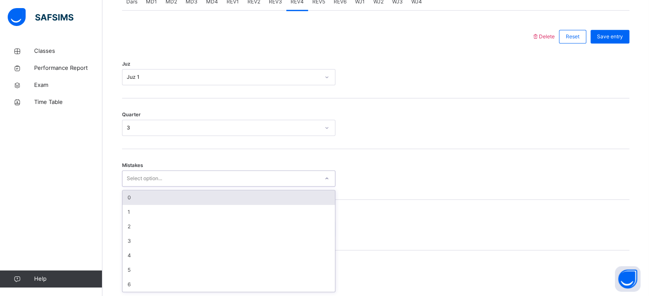
click at [149, 200] on div "0" at bounding box center [228, 198] width 212 height 14
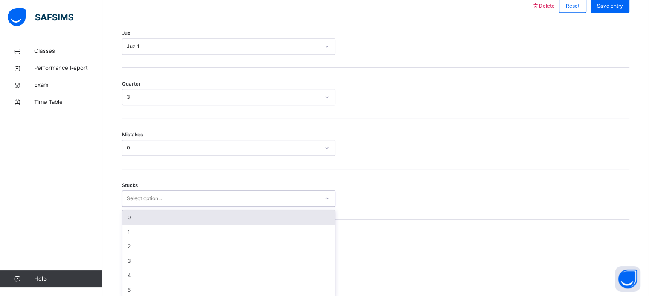
scroll to position [414, 0]
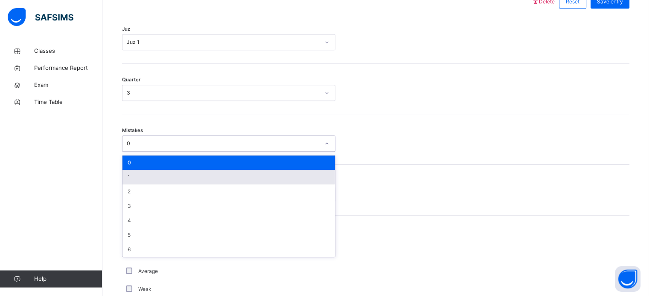
click at [192, 171] on div "1" at bounding box center [228, 177] width 212 height 14
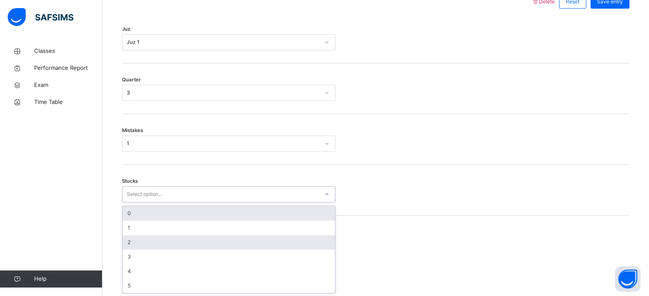
click at [150, 240] on div "2" at bounding box center [228, 242] width 212 height 14
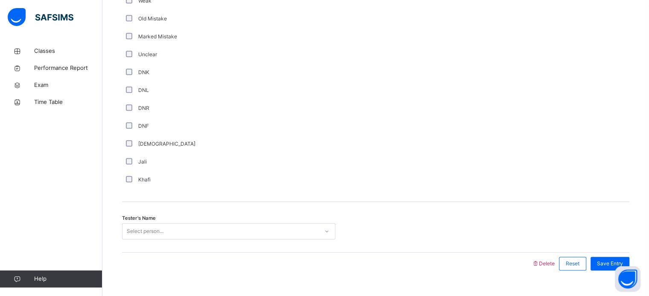
scroll to position [719, 0]
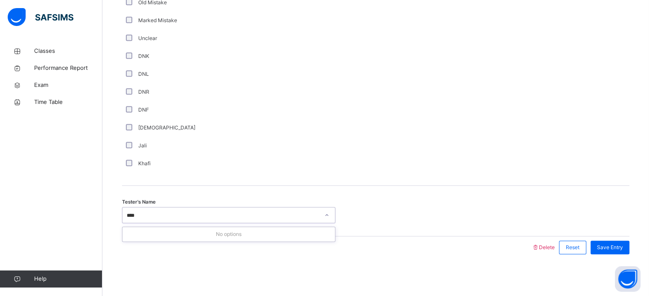
type input "***"
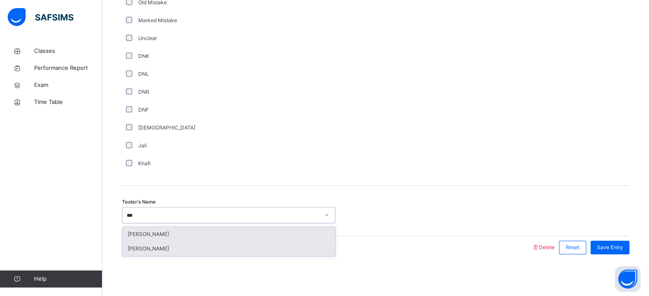
click at [174, 252] on div "[PERSON_NAME]" at bounding box center [228, 249] width 212 height 14
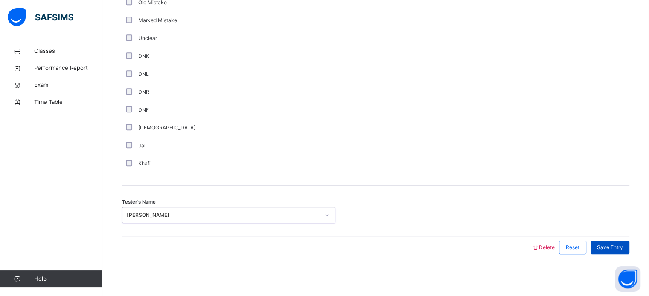
click at [614, 246] on span "Save Entry" at bounding box center [610, 248] width 26 height 8
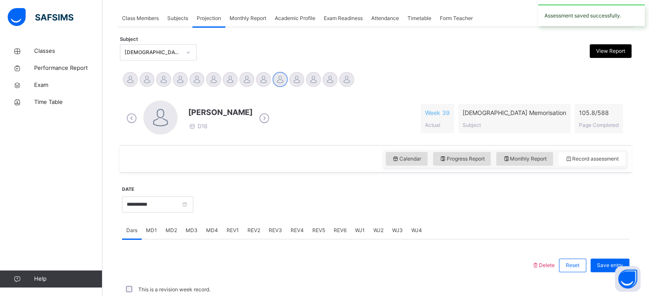
scroll to position [344, 0]
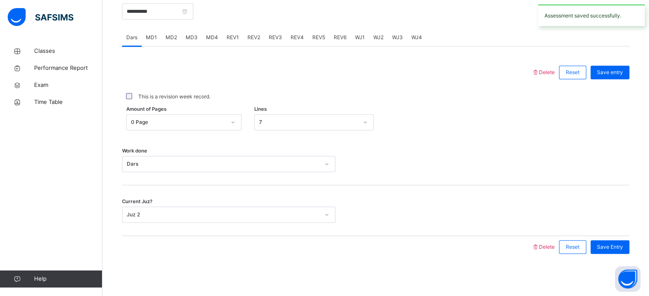
click at [299, 35] on span "REV4" at bounding box center [296, 38] width 13 height 8
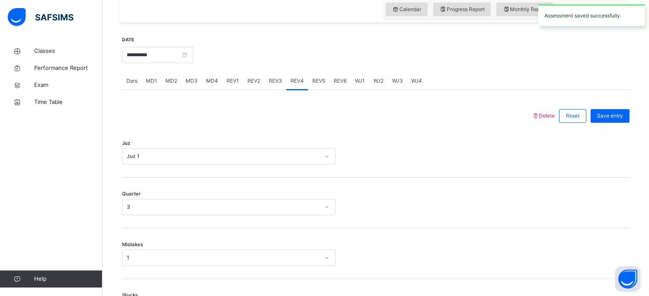
scroll to position [293, 0]
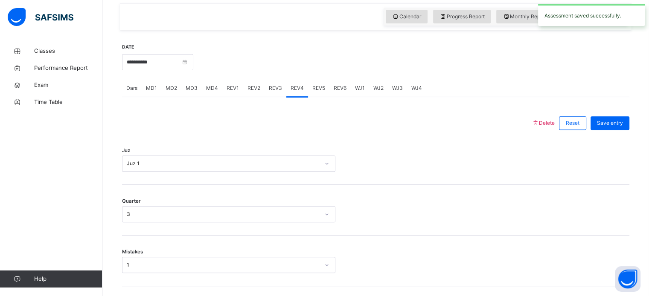
click at [312, 86] on span "REV5" at bounding box center [318, 88] width 13 height 8
click at [278, 92] on div "REV3" at bounding box center [275, 88] width 22 height 17
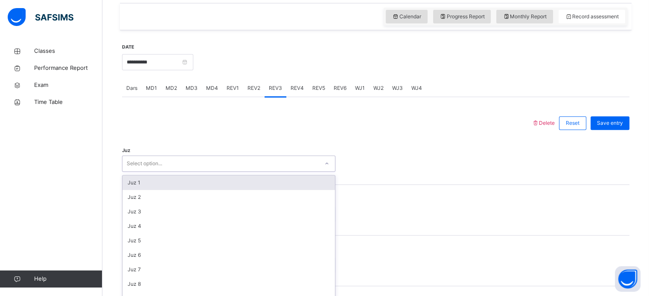
scroll to position [304, 0]
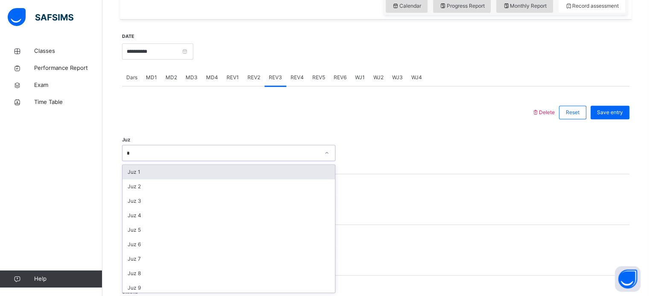
type input "**"
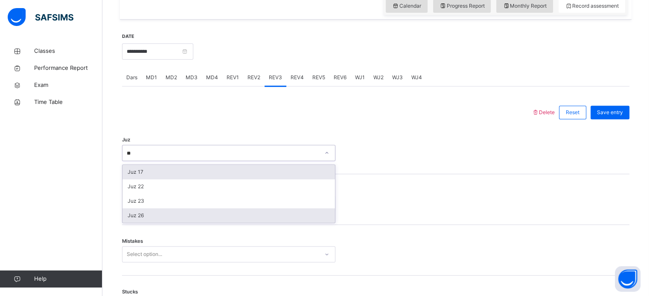
click at [155, 217] on div "Juz 26" at bounding box center [228, 216] width 212 height 14
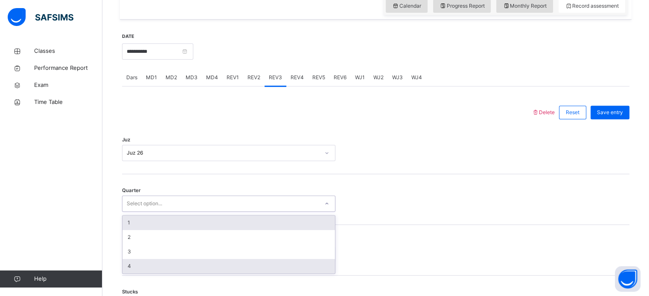
click at [136, 271] on div "4" at bounding box center [228, 266] width 212 height 14
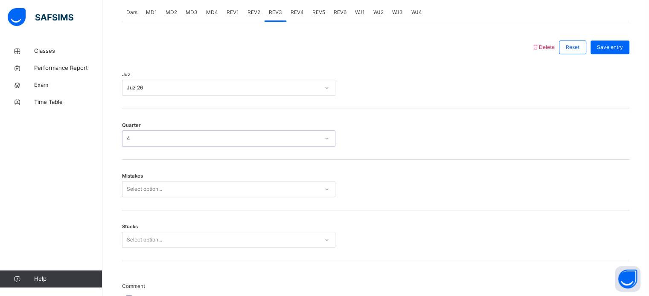
scroll to position [379, 0]
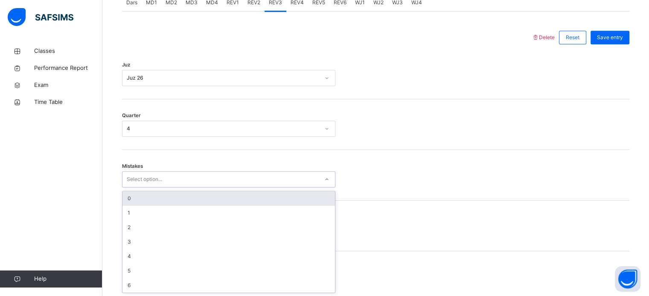
click at [145, 203] on div "0" at bounding box center [228, 198] width 212 height 14
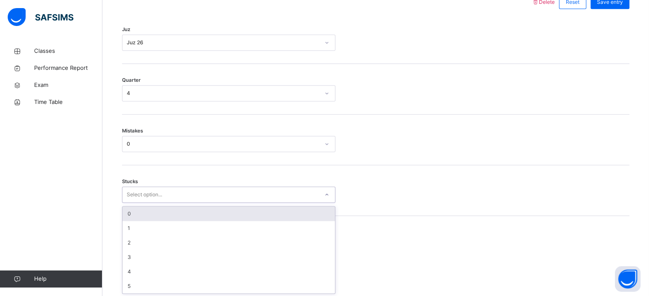
scroll to position [414, 0]
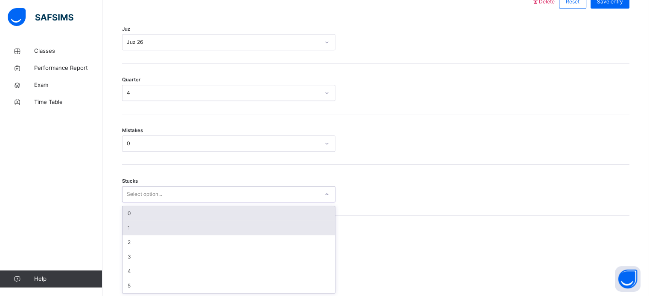
click at [140, 231] on div "1" at bounding box center [228, 228] width 212 height 14
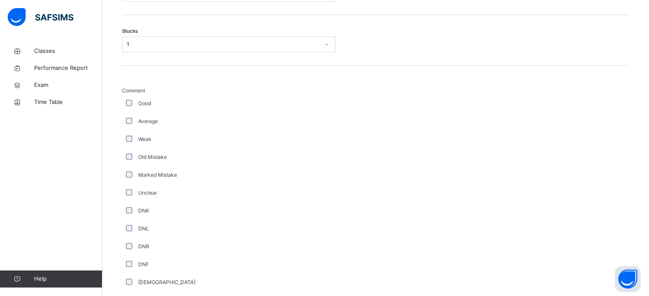
scroll to position [719, 0]
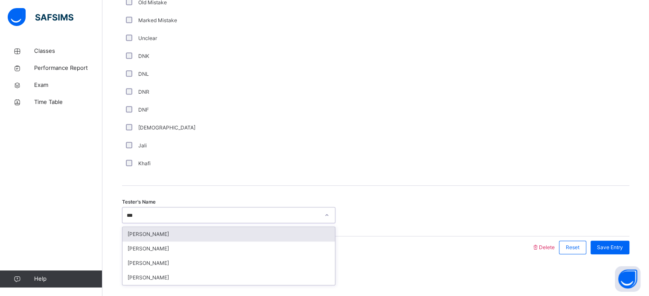
type input "****"
click at [197, 230] on div "[PERSON_NAME]" at bounding box center [228, 234] width 212 height 14
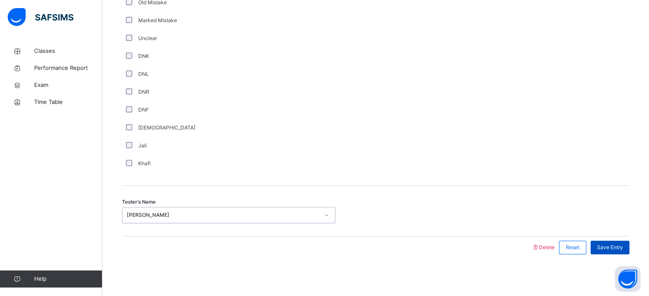
click at [617, 244] on span "Save Entry" at bounding box center [610, 248] width 26 height 8
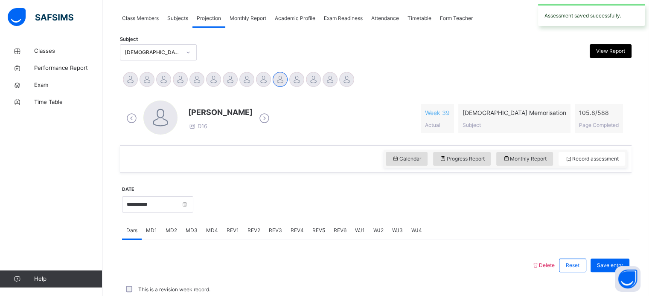
scroll to position [344, 0]
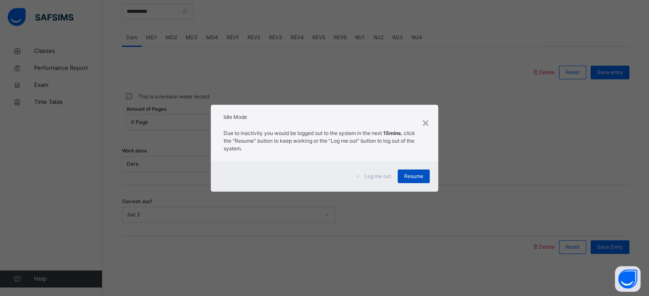
click at [411, 176] on span "Resume" at bounding box center [413, 177] width 19 height 8
